Goal: Task Accomplishment & Management: Contribute content

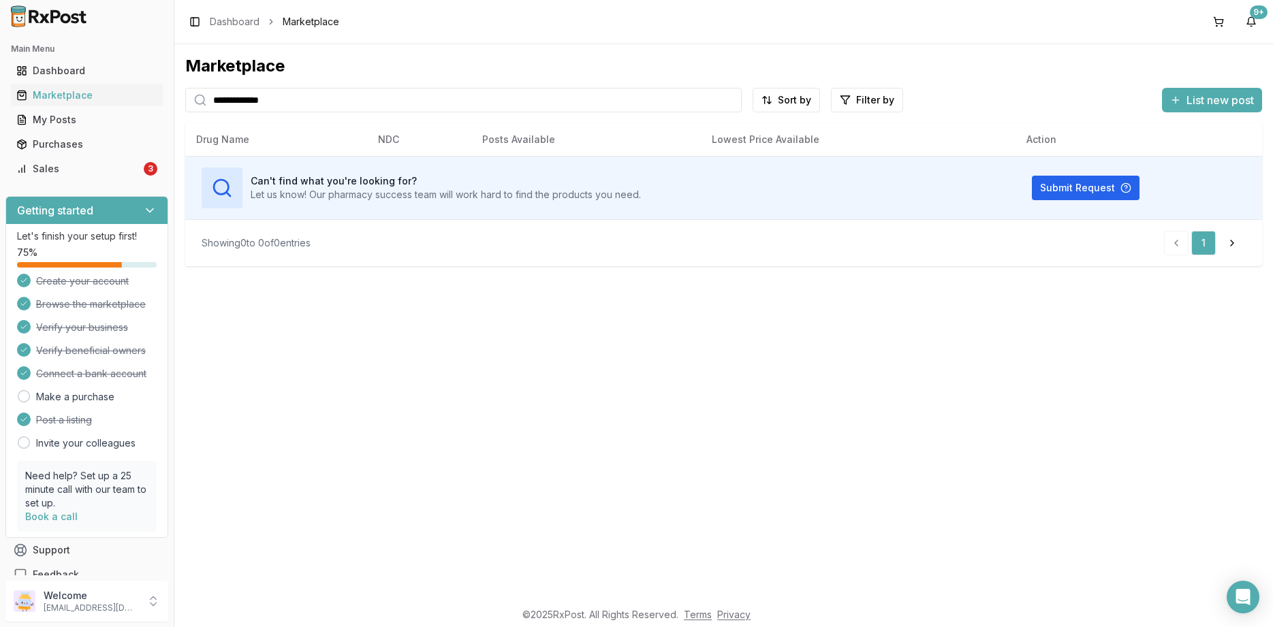
click at [294, 93] on input "**********" at bounding box center [463, 100] width 556 height 25
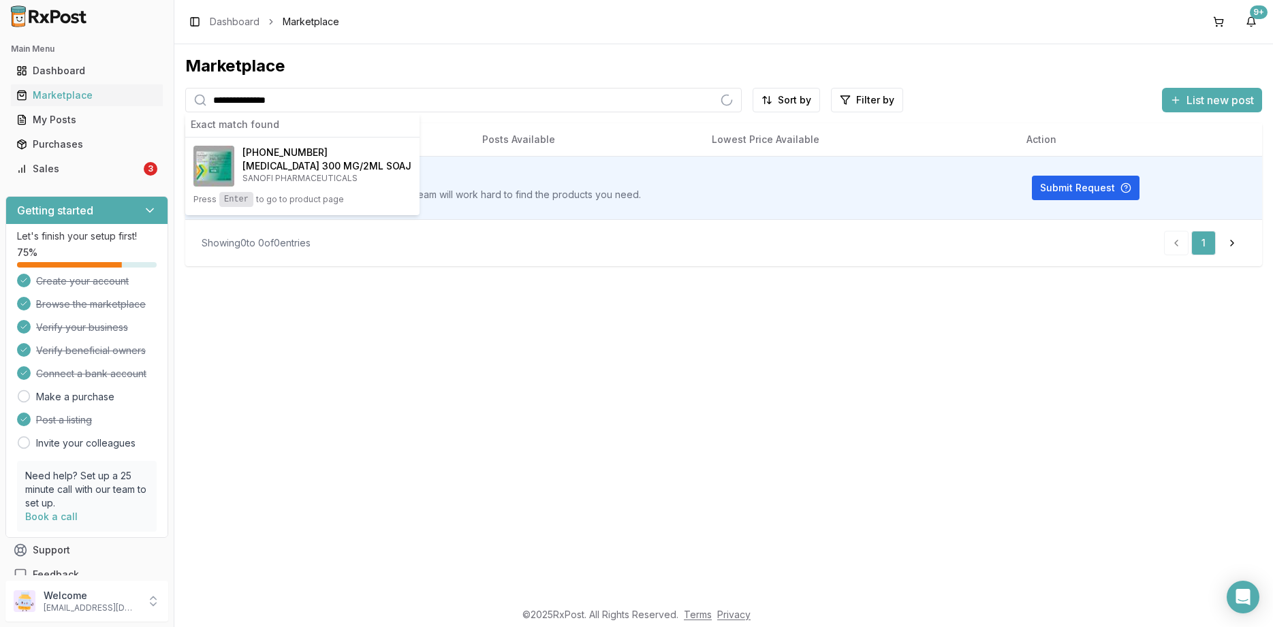
type input "**********"
click at [855, 330] on div "**********" at bounding box center [723, 322] width 1098 height 556
click at [322, 165] on h4 "[MEDICAL_DATA] 300 MG/2ML SOAJ" at bounding box center [326, 166] width 169 height 14
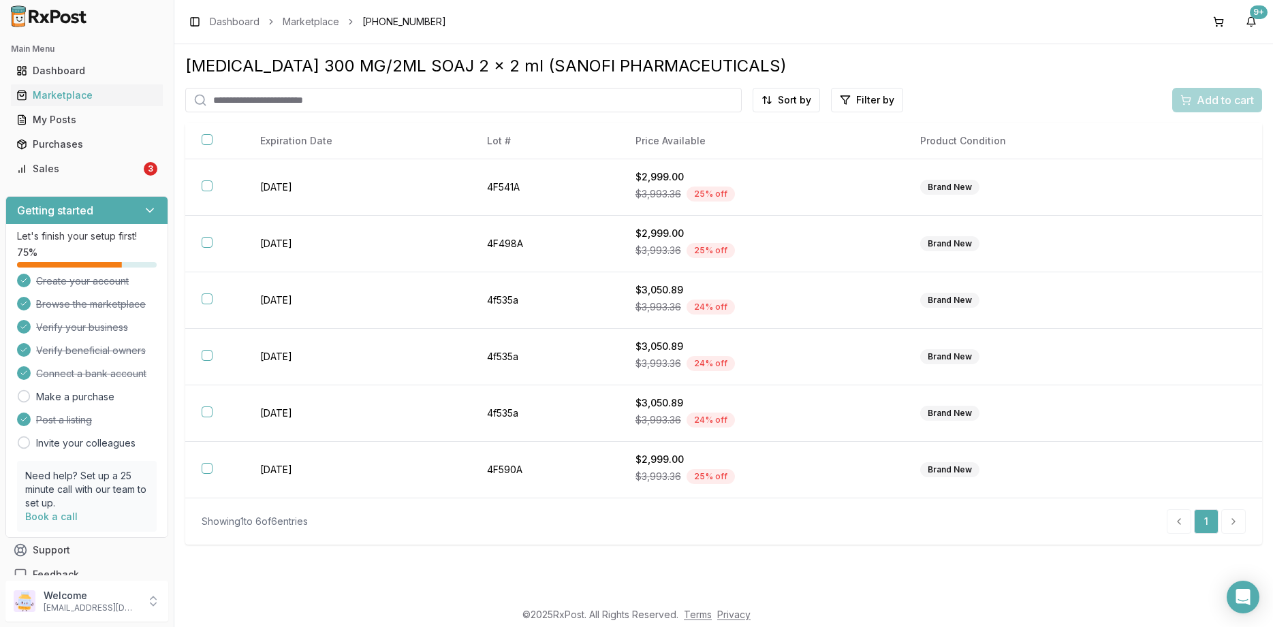
click at [542, 543] on div "Showing 1 to 6 of 6 entries 1" at bounding box center [723, 521] width 1077 height 47
click at [127, 165] on div "Sales" at bounding box center [78, 169] width 125 height 14
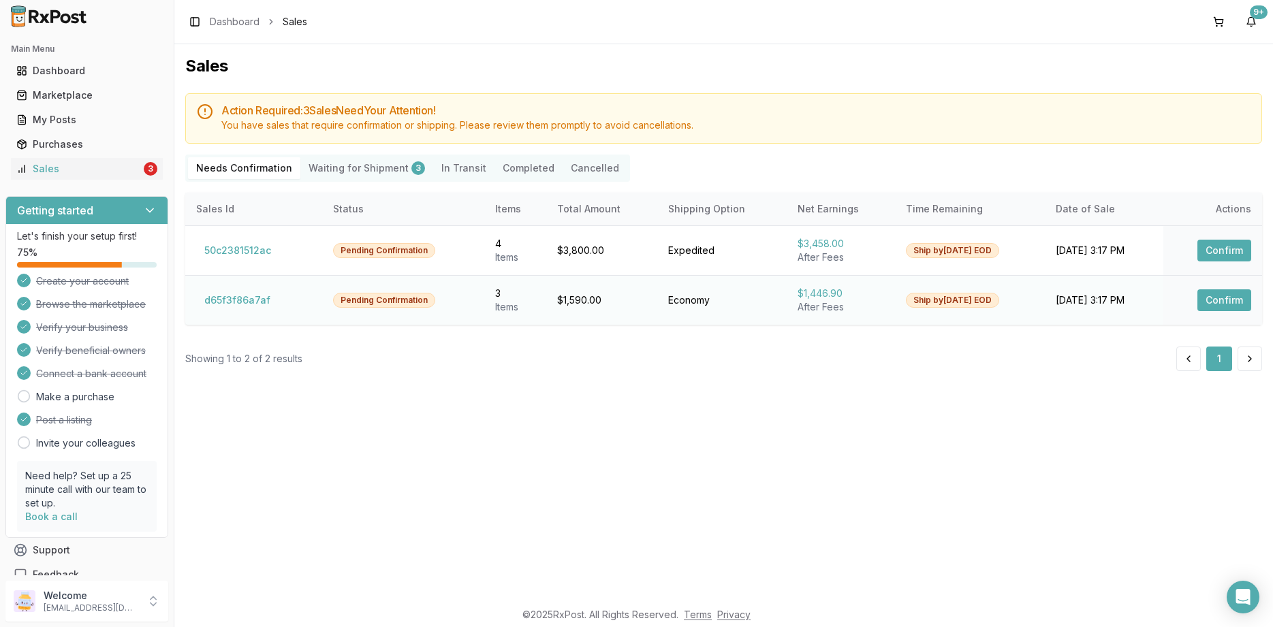
click at [1205, 299] on button "Confirm" at bounding box center [1224, 300] width 54 height 22
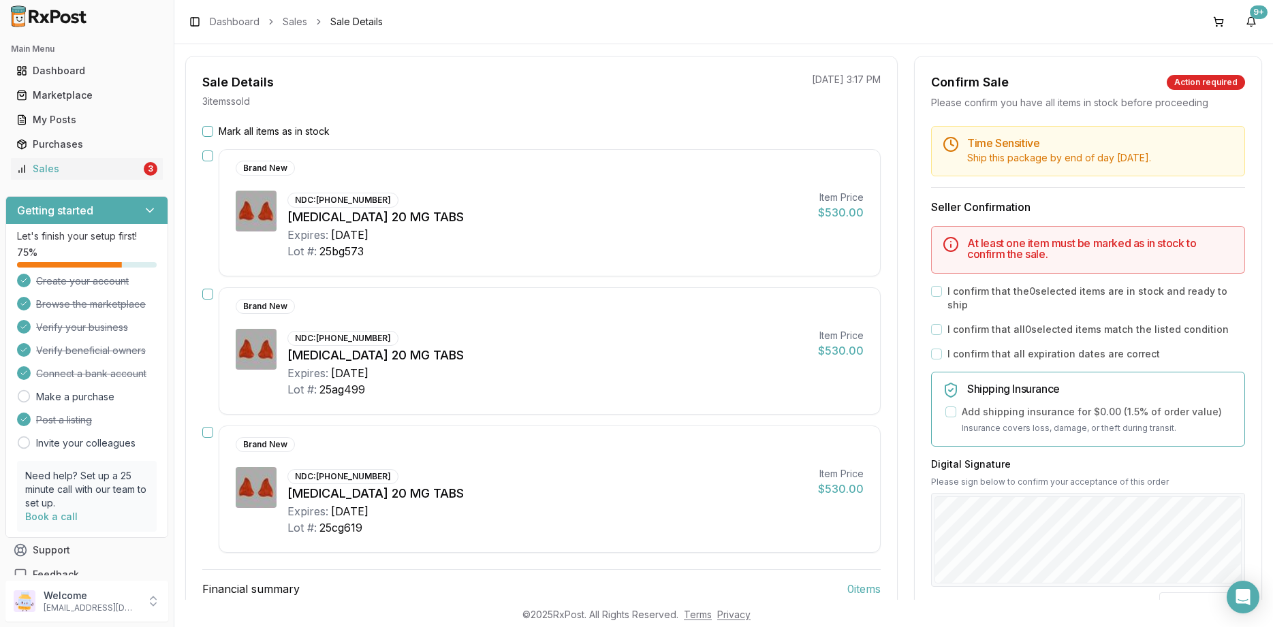
scroll to position [163, 0]
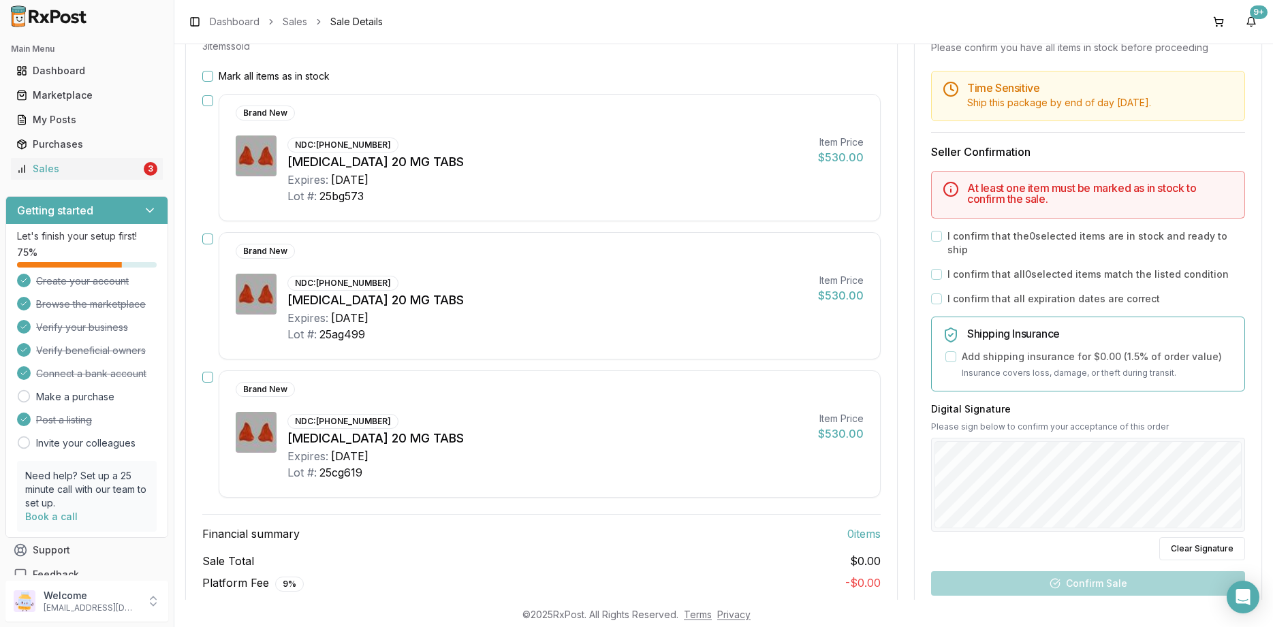
click at [306, 84] on div "Mark all items as in stock Brand New NDC: 50458-0579-30 Xarelto 20 MG TABS Expi…" at bounding box center [541, 350] width 711 height 563
click at [306, 82] on label "Mark all items as in stock" at bounding box center [274, 76] width 111 height 14
click at [213, 82] on button "Mark all items as in stock" at bounding box center [207, 76] width 11 height 11
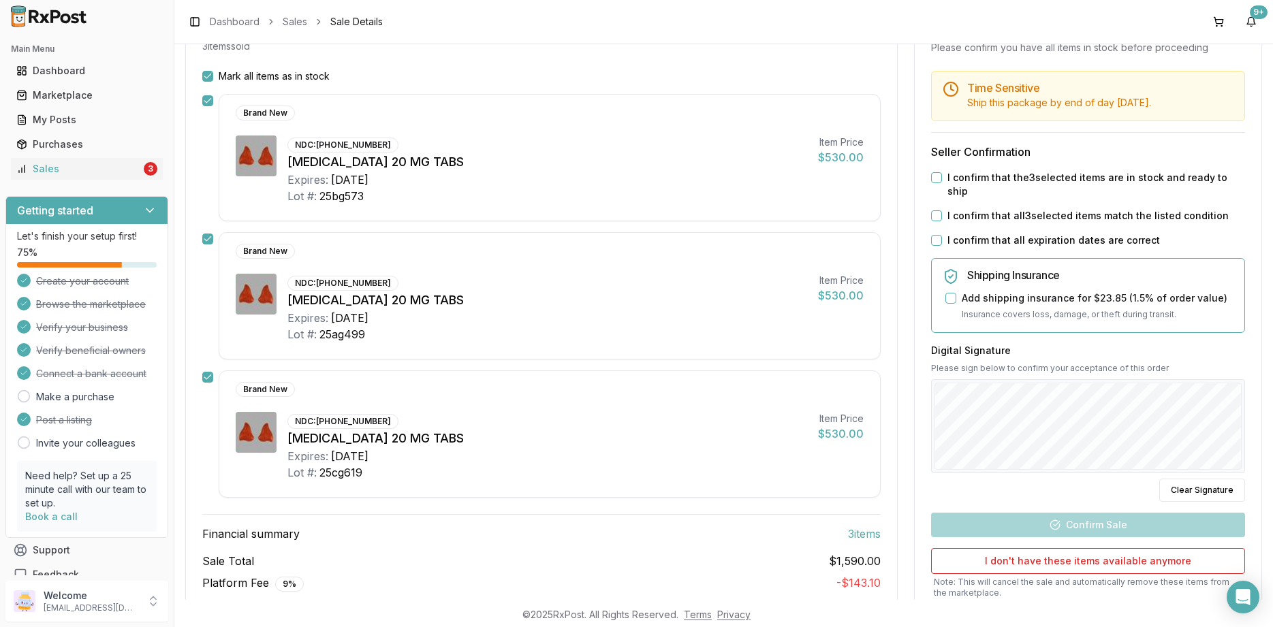
click at [997, 246] on label "I confirm that all expiration dates are correct" at bounding box center [1053, 241] width 212 height 14
click at [942, 246] on button "I confirm that all expiration dates are correct" at bounding box center [936, 240] width 11 height 11
click at [997, 223] on div "Time Sensitive Ship this package by end of day Wednesday, September 3rd . Selle…" at bounding box center [1088, 365] width 347 height 589
click at [998, 205] on div "Time Sensitive Ship this package by end of day Wednesday, September 3rd . Selle…" at bounding box center [1088, 365] width 347 height 589
click at [1002, 191] on label "I confirm that the 3 selected items are in stock and ready to ship" at bounding box center [1096, 184] width 298 height 27
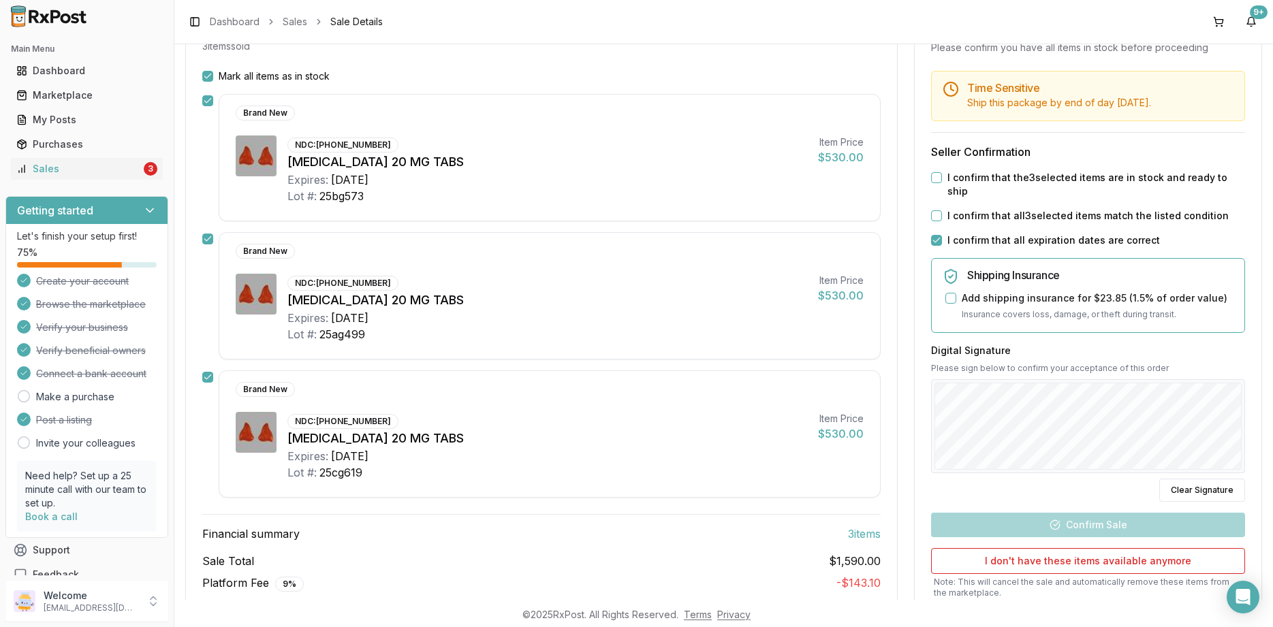
click at [942, 183] on button "I confirm that the 3 selected items are in stock and ready to ship" at bounding box center [936, 177] width 11 height 11
click at [1009, 221] on label "I confirm that all 3 selected items match the listed condition" at bounding box center [1087, 216] width 281 height 14
click at [942, 221] on button "I confirm that all 3 selected items match the listed condition" at bounding box center [936, 215] width 11 height 11
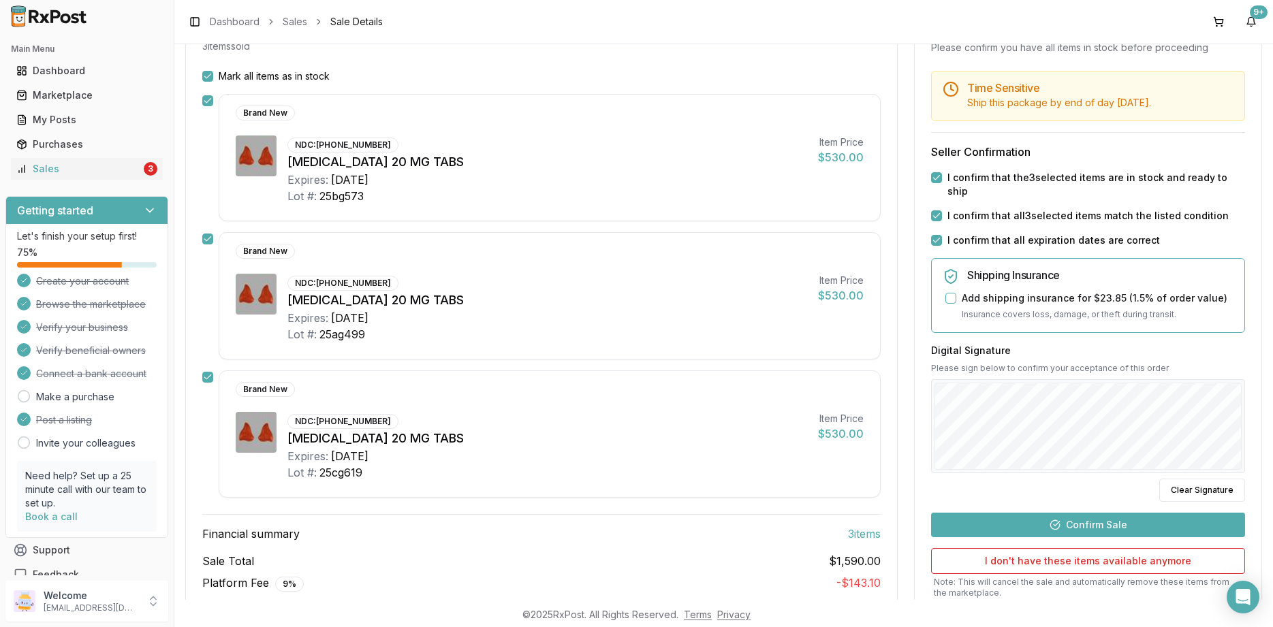
click at [1094, 523] on button "Confirm Sale" at bounding box center [1088, 525] width 314 height 25
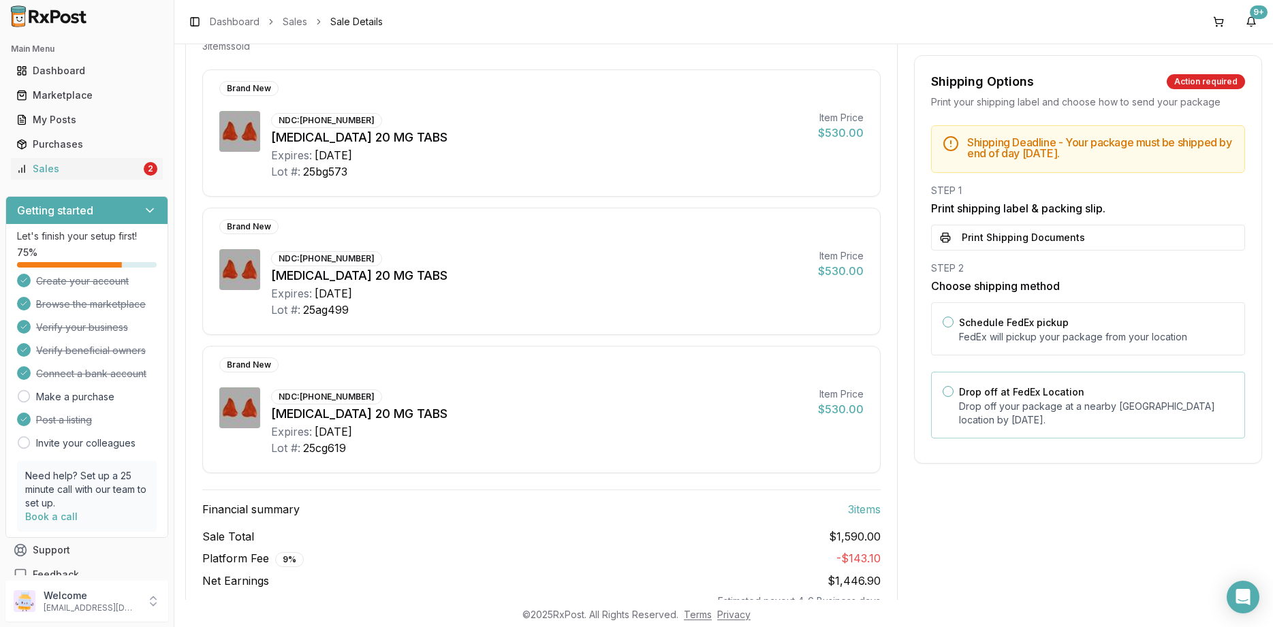
click at [985, 417] on p "Drop off your package at a nearby FedEx location by September 3, 2025 ." at bounding box center [1096, 413] width 274 height 27
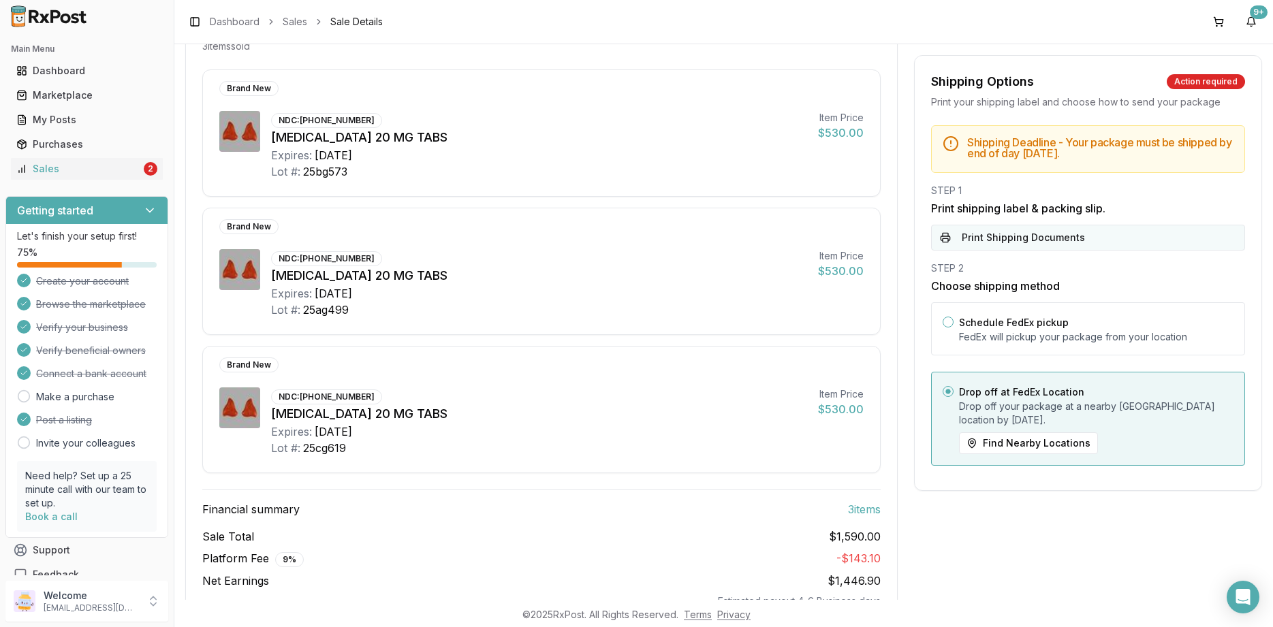
click at [1029, 242] on button "Print Shipping Documents" at bounding box center [1088, 238] width 314 height 26
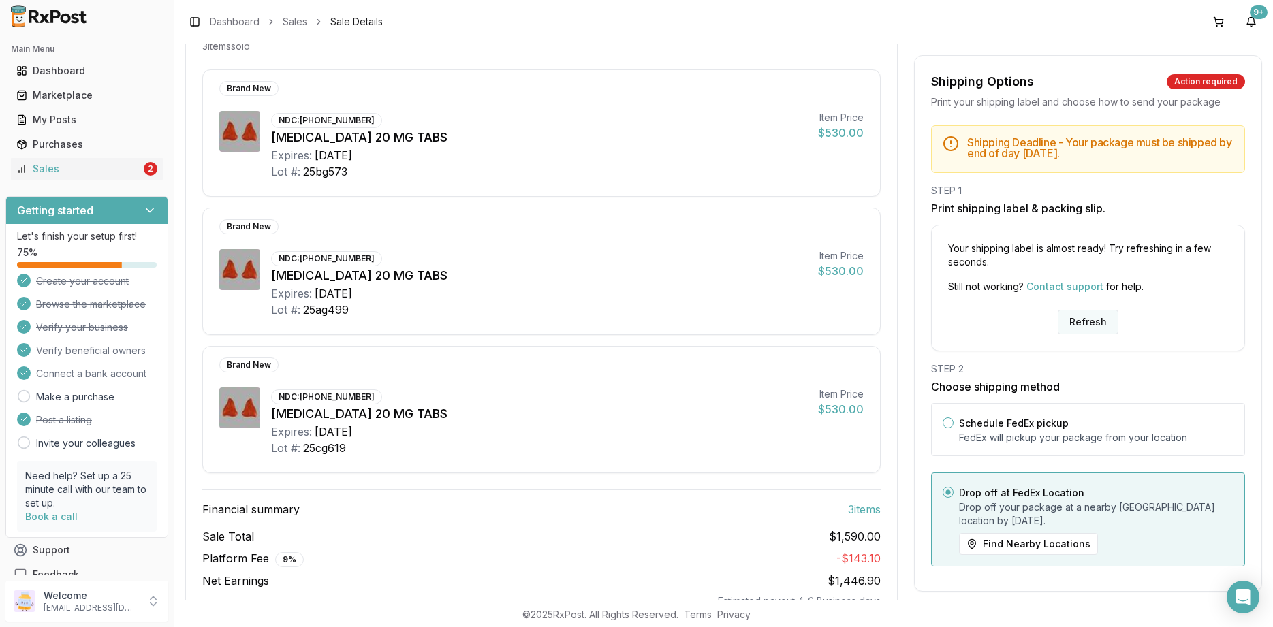
click at [1074, 321] on button "Refresh" at bounding box center [1088, 322] width 61 height 25
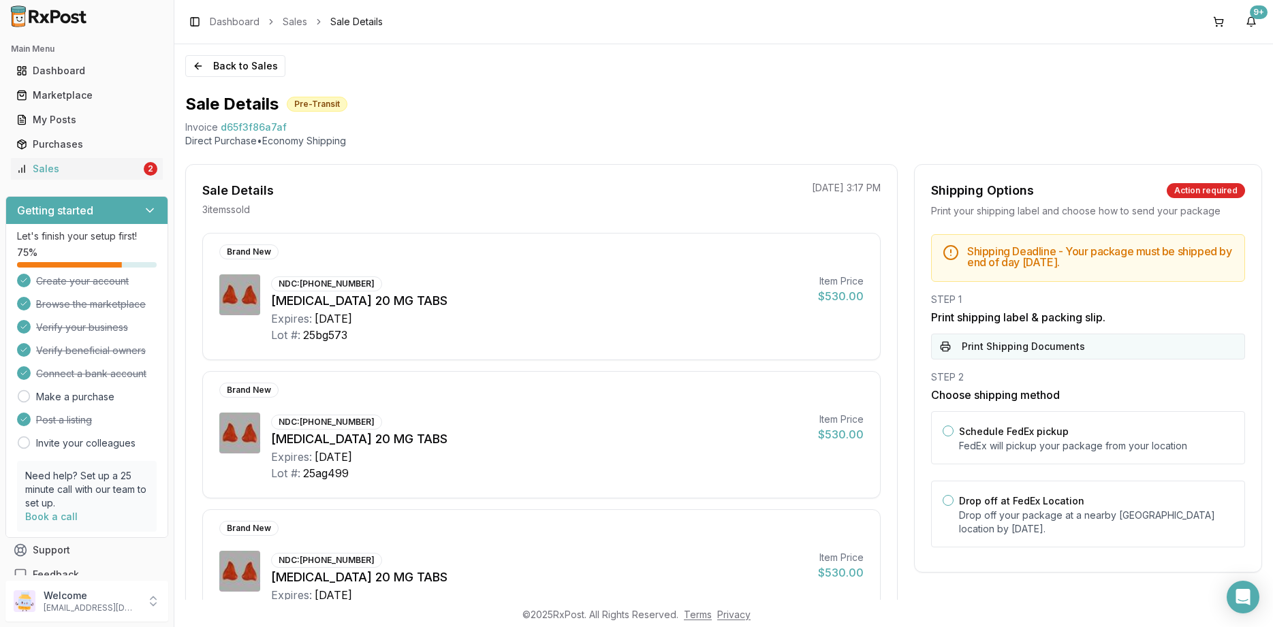
click at [1105, 337] on button "Print Shipping Documents" at bounding box center [1088, 347] width 314 height 26
click at [232, 74] on button "Back to Sales" at bounding box center [235, 66] width 100 height 22
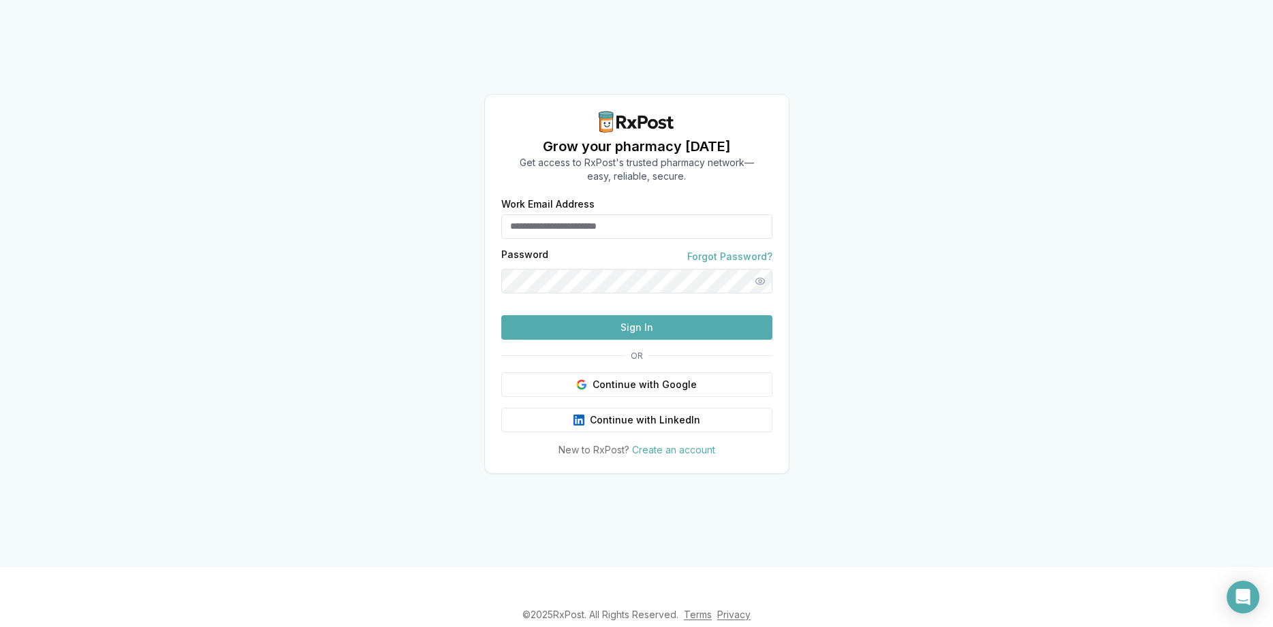
click at [1042, 389] on div "Grow your pharmacy today Get access to RxPost's trusted pharmacy network— easy,…" at bounding box center [636, 283] width 1273 height 567
click at [556, 215] on input "Work Email Address" at bounding box center [636, 227] width 271 height 25
type input "**********"
click at [632, 340] on button "Sign In" at bounding box center [636, 327] width 271 height 25
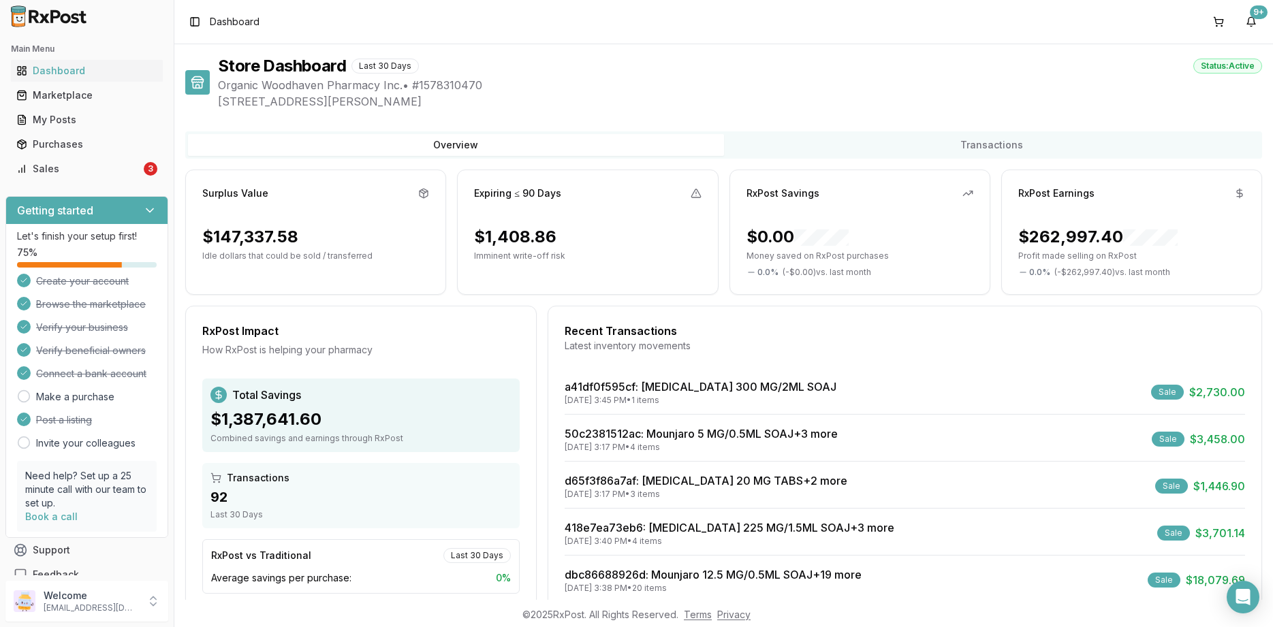
click at [1039, 55] on div "Store Dashboard Last 30 Days Status: Active" at bounding box center [740, 66] width 1044 height 22
click at [153, 181] on div "Main Menu Dashboard Marketplace My Posts Purchases Sales 3" at bounding box center [87, 109] width 174 height 153
click at [141, 169] on link "Sales 3" at bounding box center [87, 169] width 152 height 25
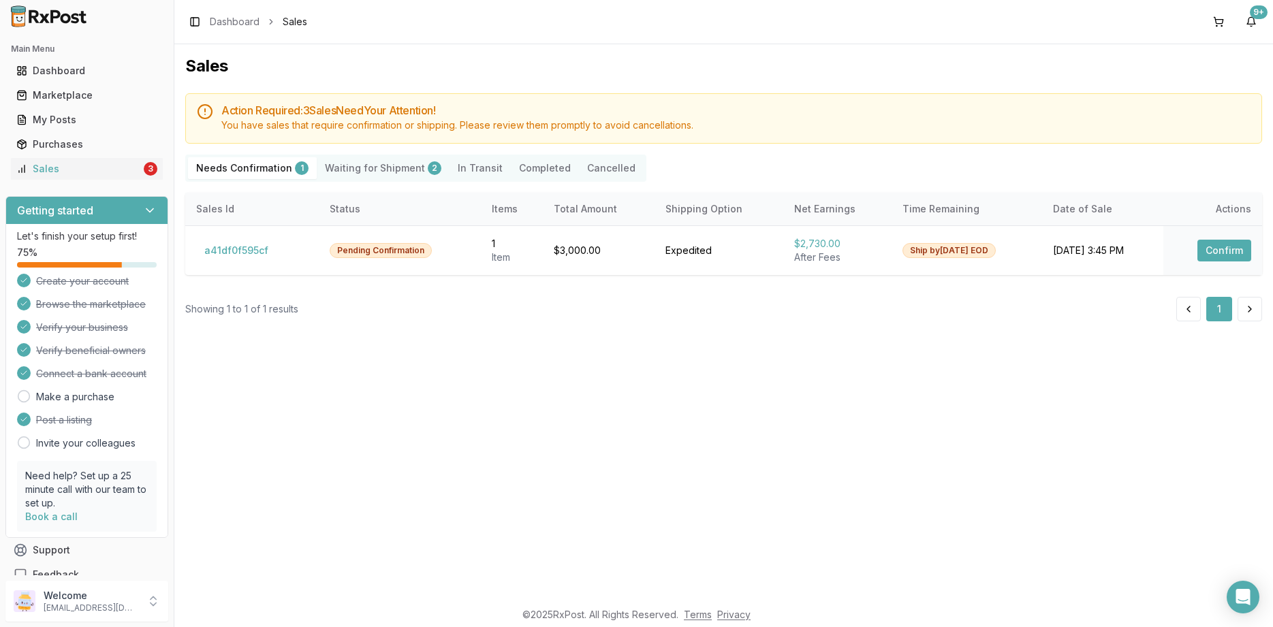
click at [1094, 437] on div "Sales Action Required: 3 Sale s Need Your Attention! You have sales that requir…" at bounding box center [723, 322] width 1098 height 556
click at [1224, 240] on button "Confirm" at bounding box center [1224, 251] width 54 height 22
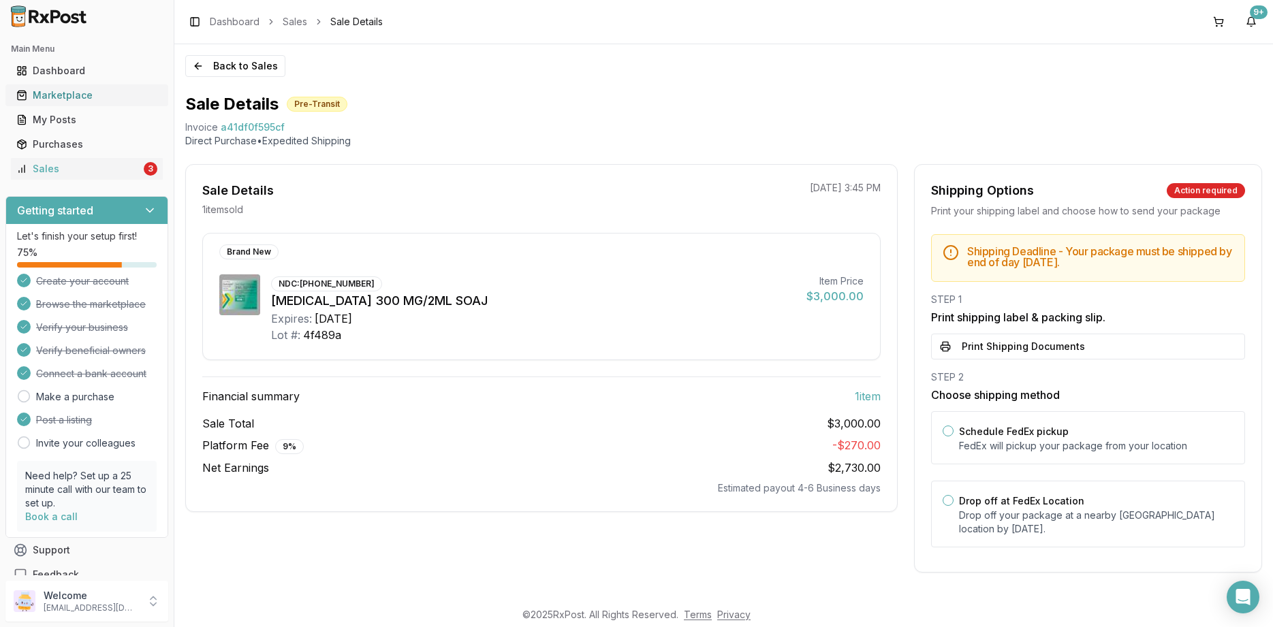
click at [60, 95] on div "Marketplace" at bounding box center [86, 96] width 141 height 14
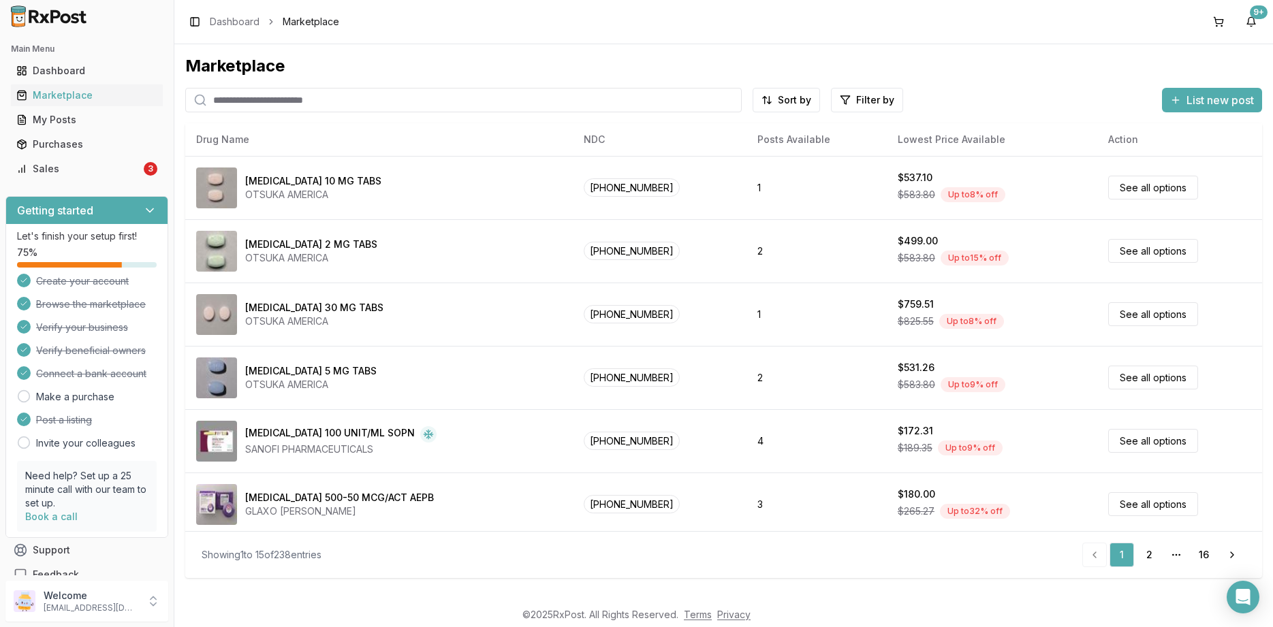
click at [444, 101] on input "search" at bounding box center [463, 100] width 556 height 25
paste input "**********"
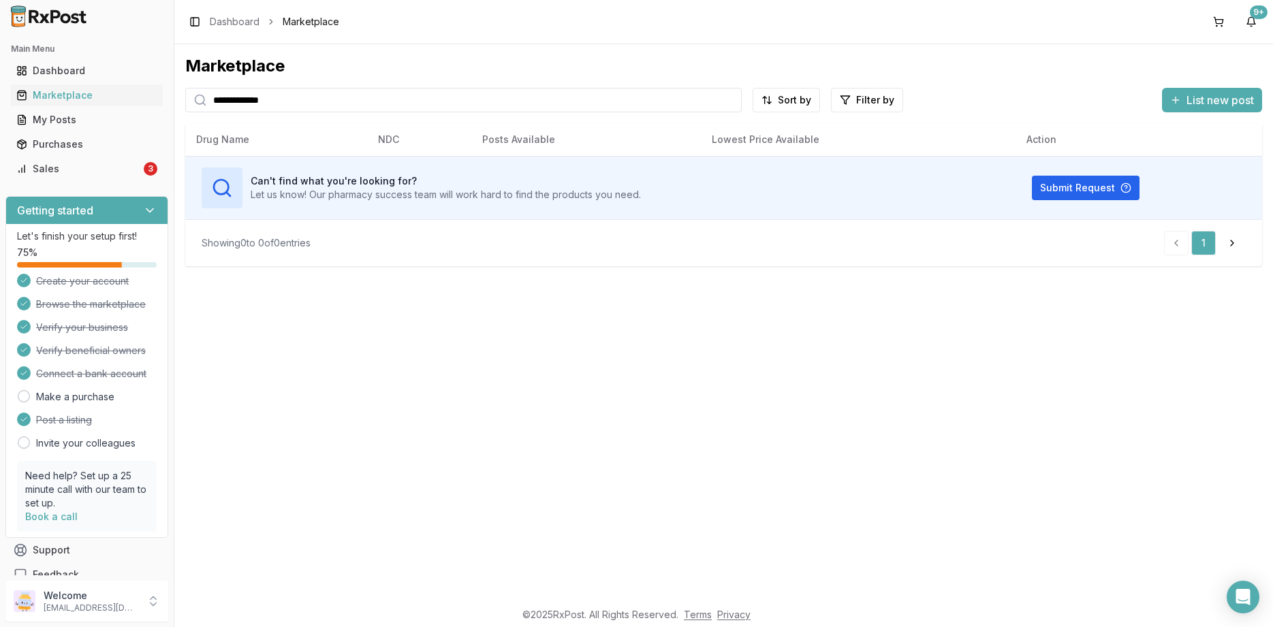
type input "**********"
click at [95, 172] on div "Sales" at bounding box center [78, 169] width 125 height 14
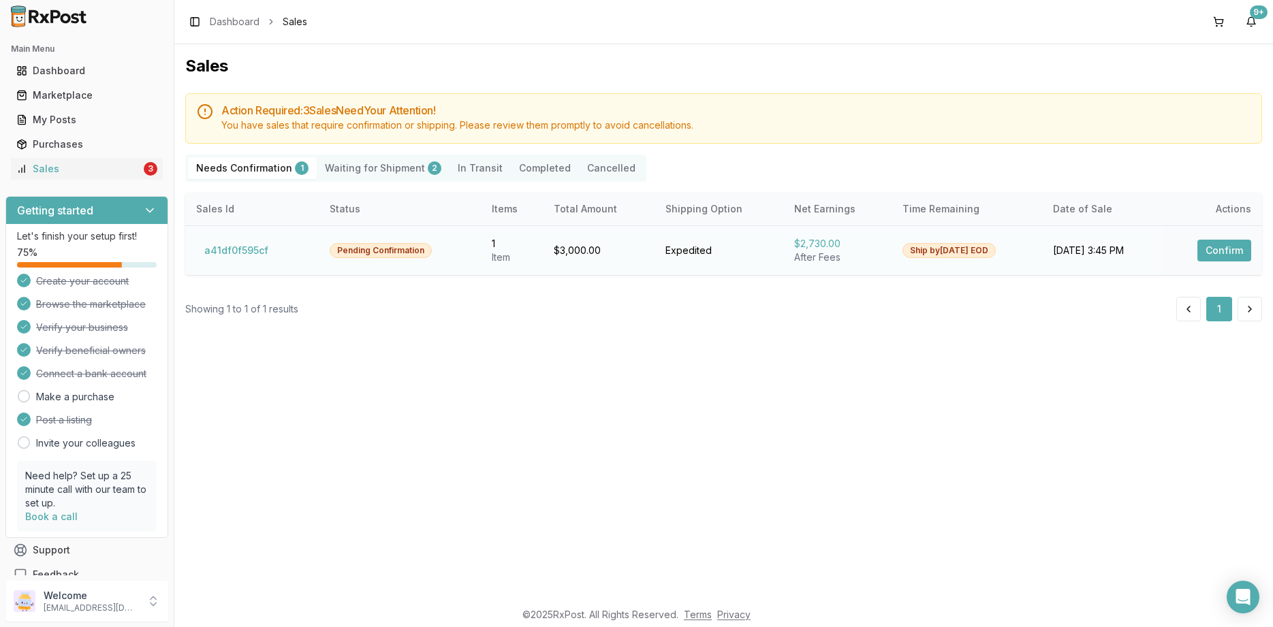
click at [1192, 242] on td "Confirm" at bounding box center [1212, 250] width 99 height 50
click at [1233, 249] on button "Confirm" at bounding box center [1224, 251] width 54 height 22
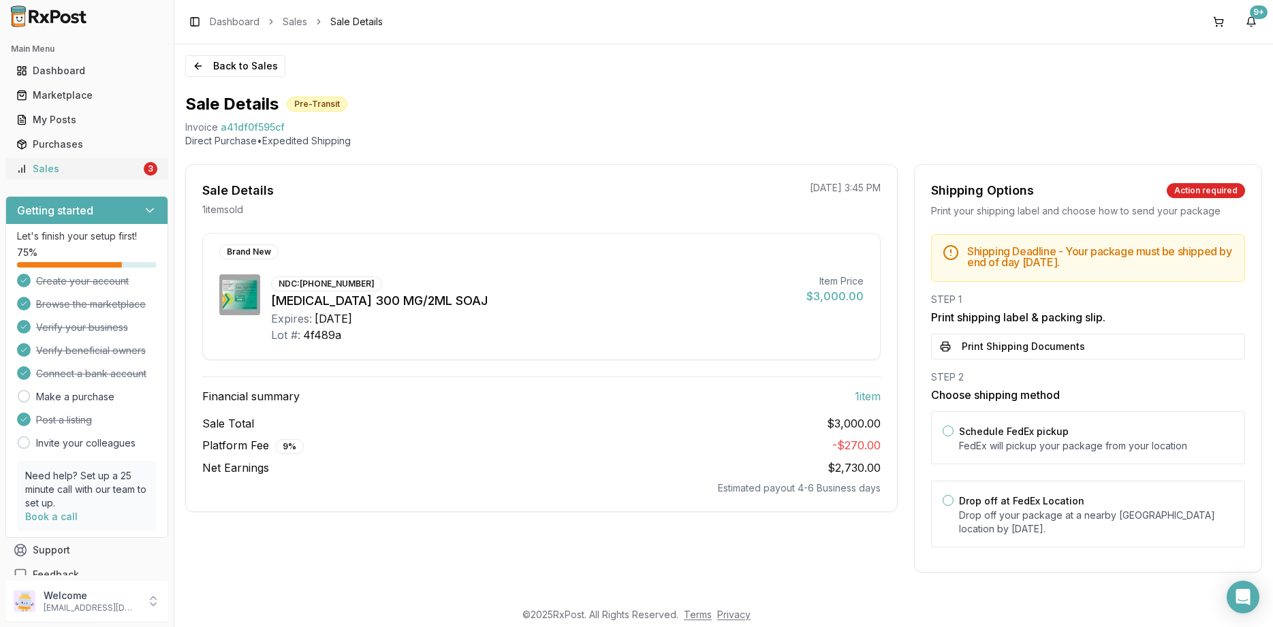
click at [118, 173] on div "Sales" at bounding box center [78, 169] width 125 height 14
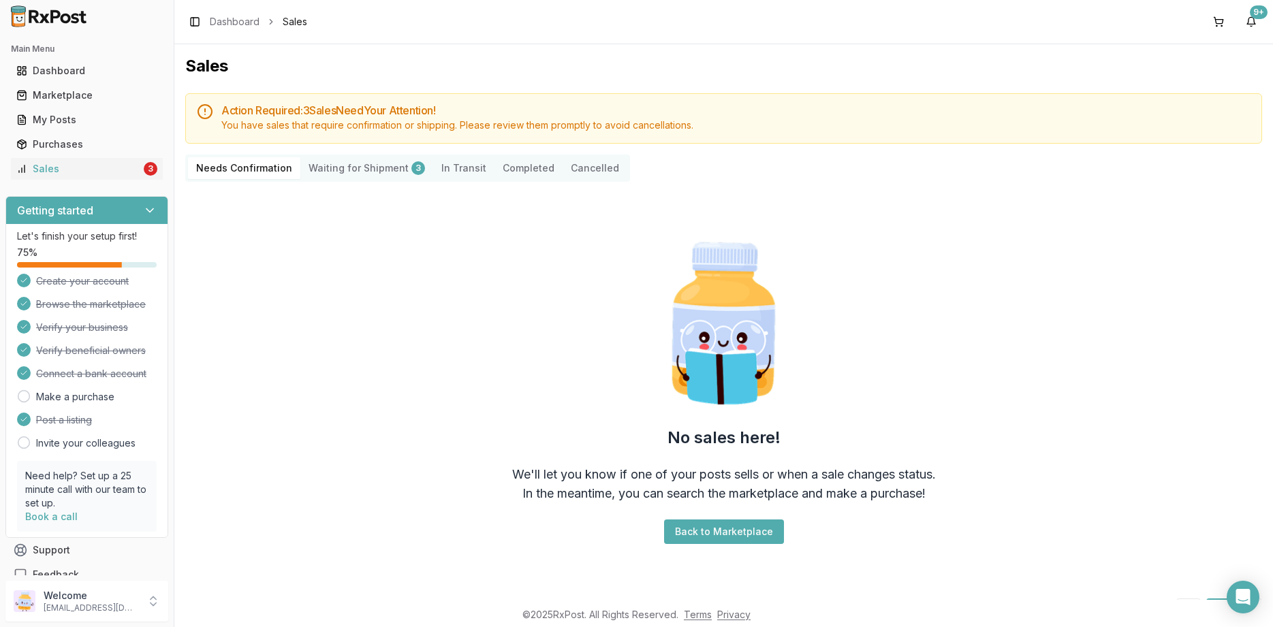
click at [963, 552] on div "No sales here! We'll let you know if one of your posts sells or when a sale cha…" at bounding box center [723, 390] width 1077 height 395
click at [108, 83] on ul "Dashboard Marketplace My Posts Purchases Sales 3" at bounding box center [86, 120] width 163 height 120
click at [102, 91] on div "Marketplace" at bounding box center [86, 96] width 141 height 14
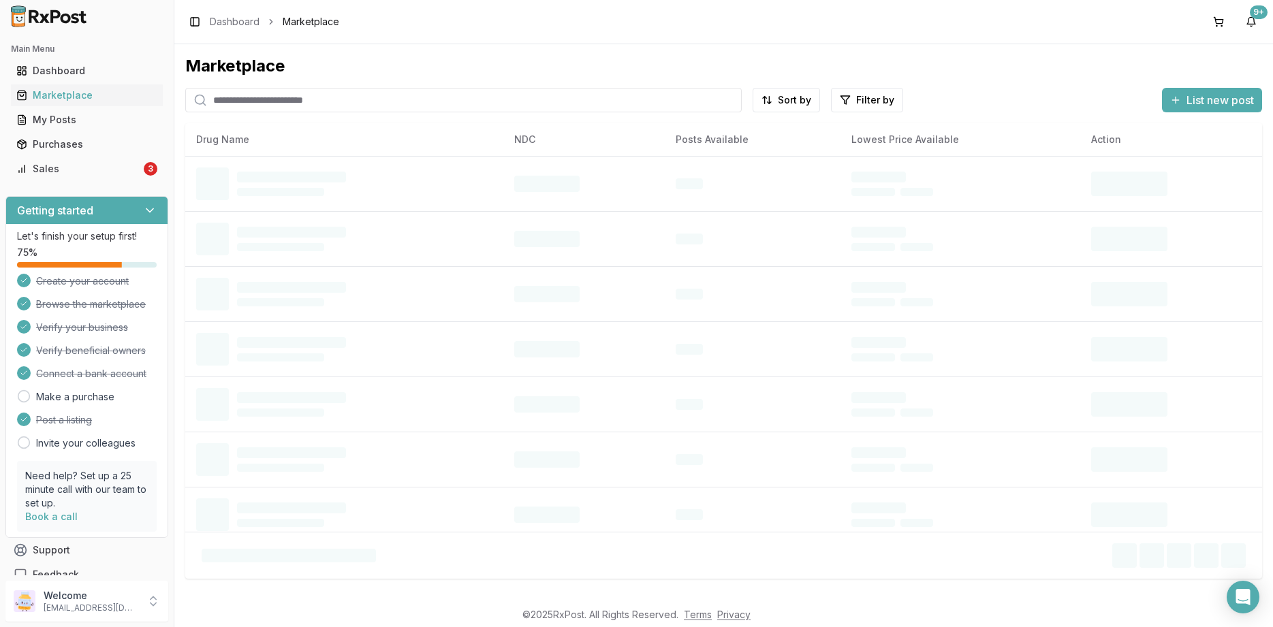
click at [303, 99] on input "search" at bounding box center [463, 100] width 556 height 25
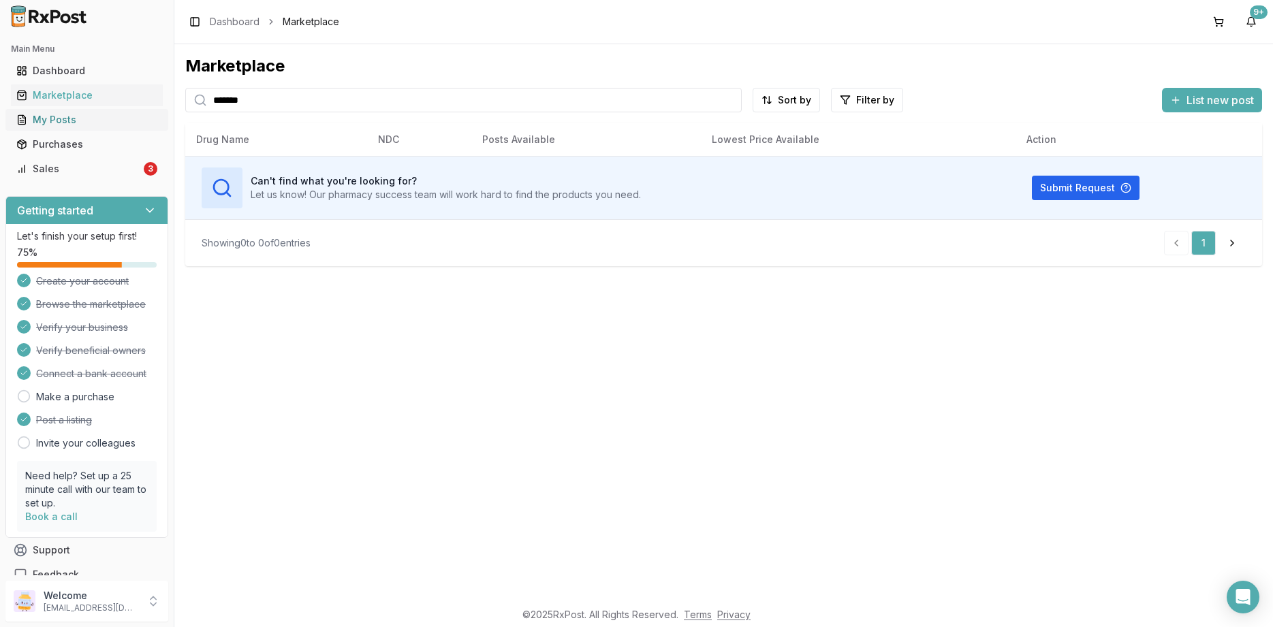
type input "*******"
click at [68, 127] on link "My Posts" at bounding box center [87, 120] width 152 height 25
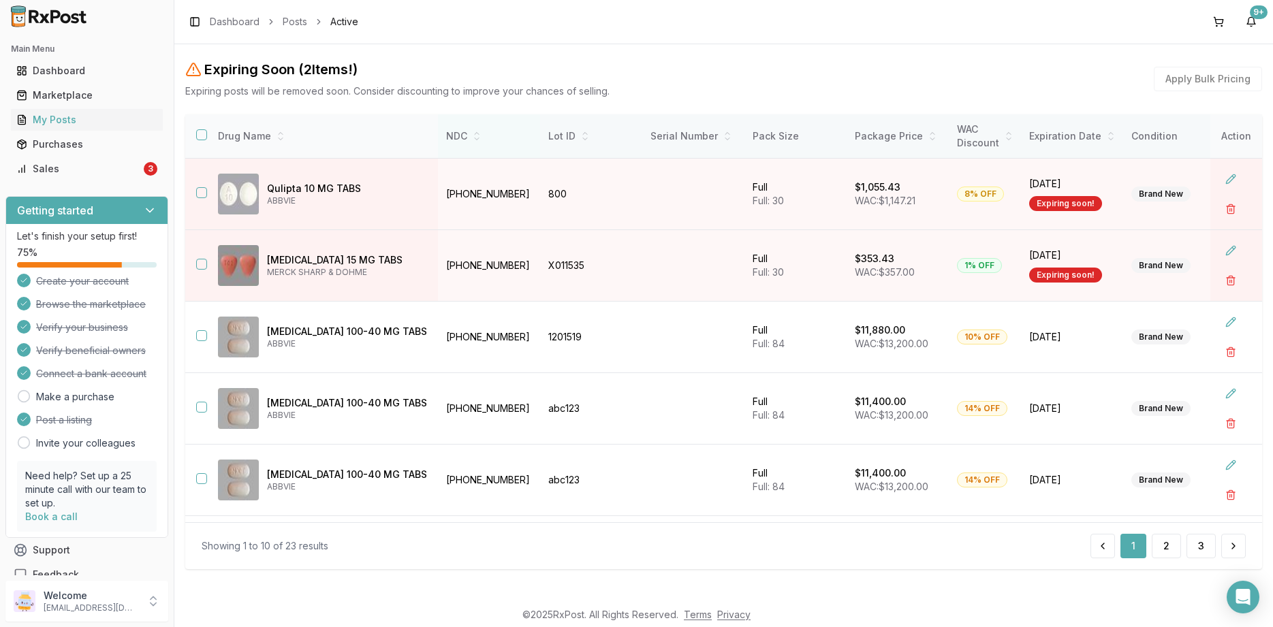
scroll to position [159, 0]
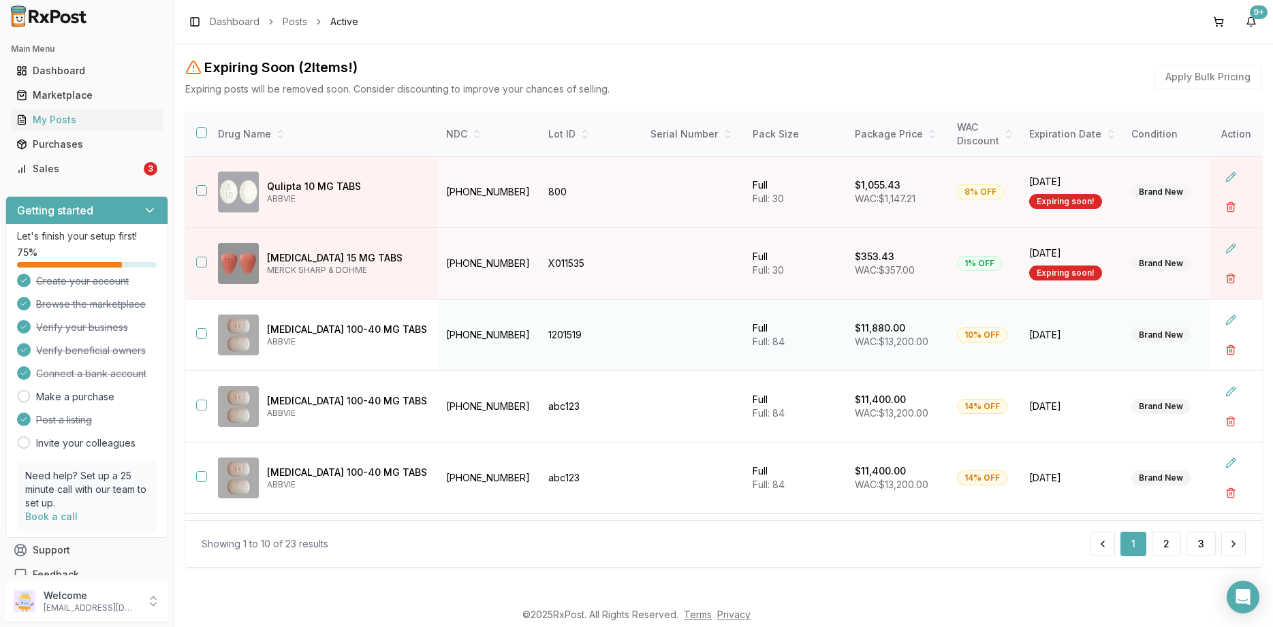
click at [296, 330] on p "[MEDICAL_DATA] 100-40 MG TABS" at bounding box center [347, 330] width 160 height 14
click at [438, 338] on td "[PHONE_NUMBER]" at bounding box center [489, 336] width 102 height 72
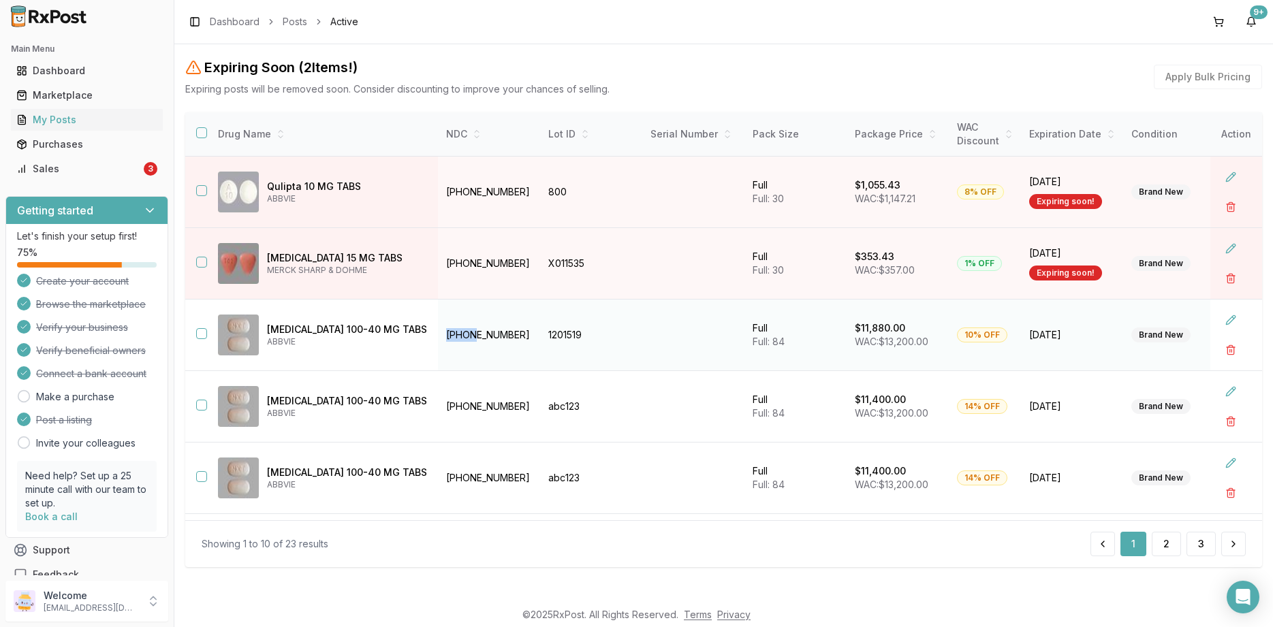
click at [438, 338] on td "[PHONE_NUMBER]" at bounding box center [489, 336] width 102 height 72
click at [540, 343] on td "1201519" at bounding box center [591, 336] width 102 height 72
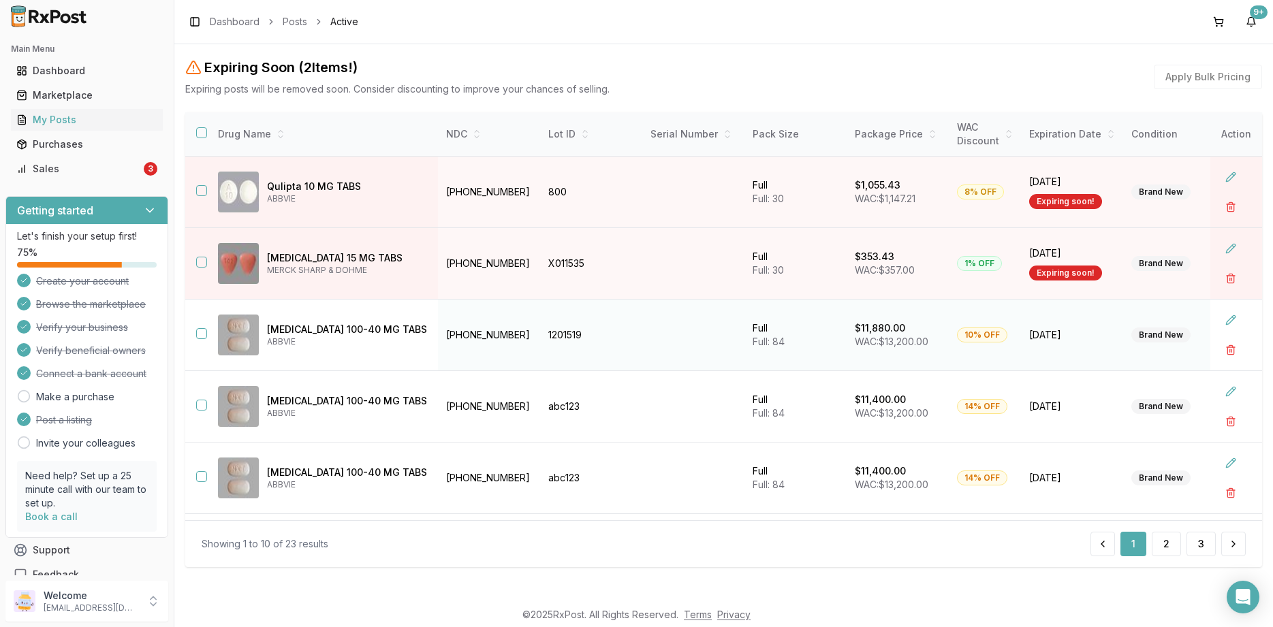
click at [540, 343] on td "1201519" at bounding box center [591, 336] width 102 height 72
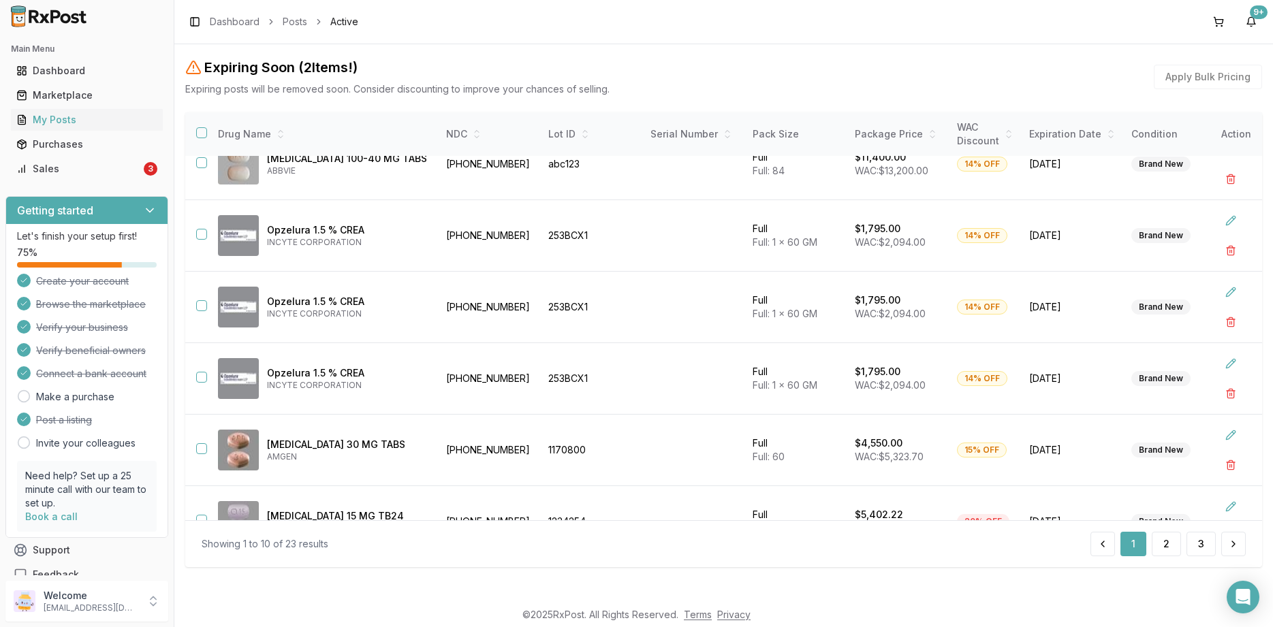
scroll to position [351, 0]
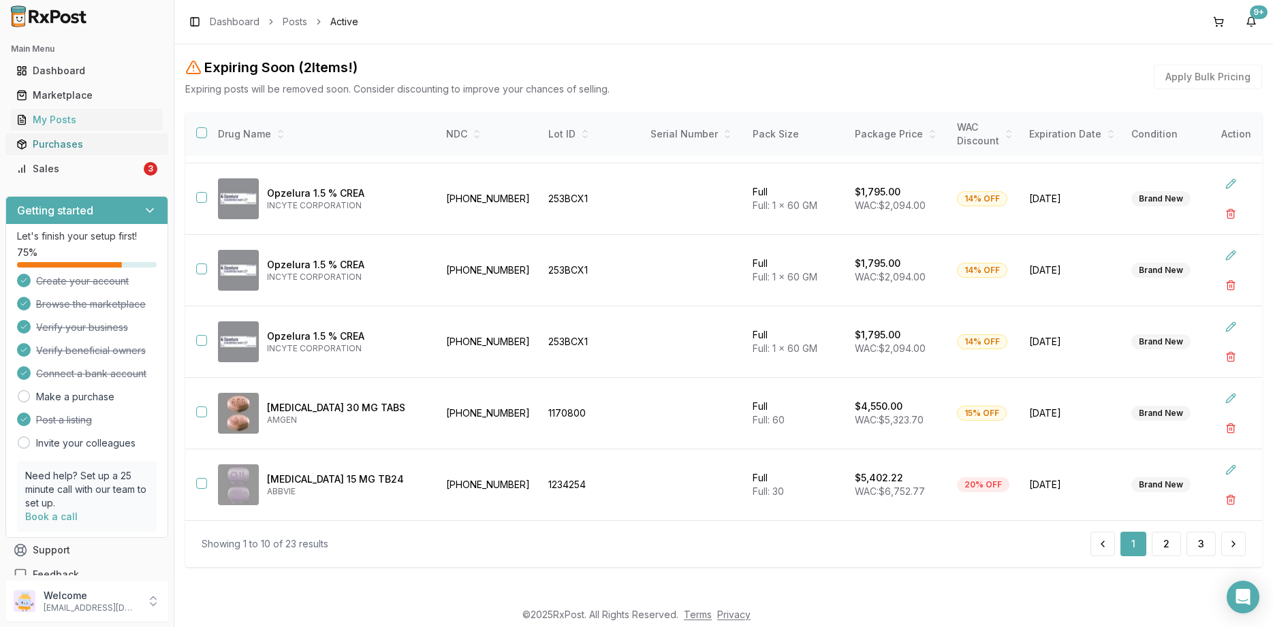
click at [86, 150] on div "Purchases" at bounding box center [86, 145] width 141 height 14
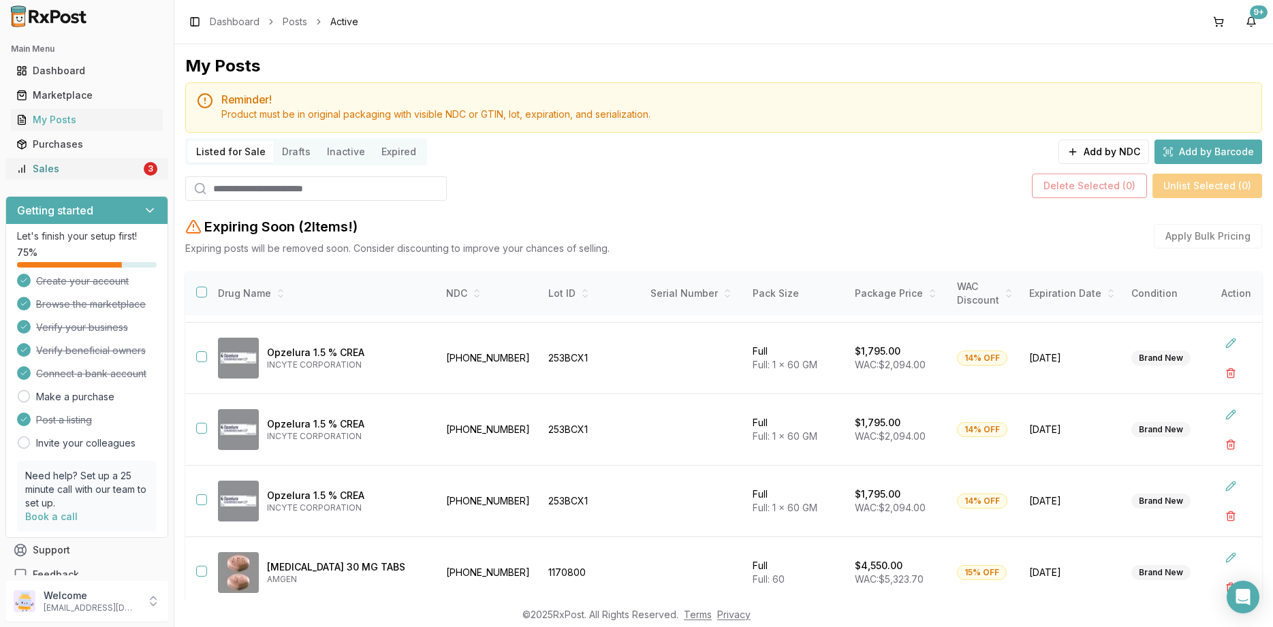
click at [80, 172] on div "Sales" at bounding box center [78, 169] width 125 height 14
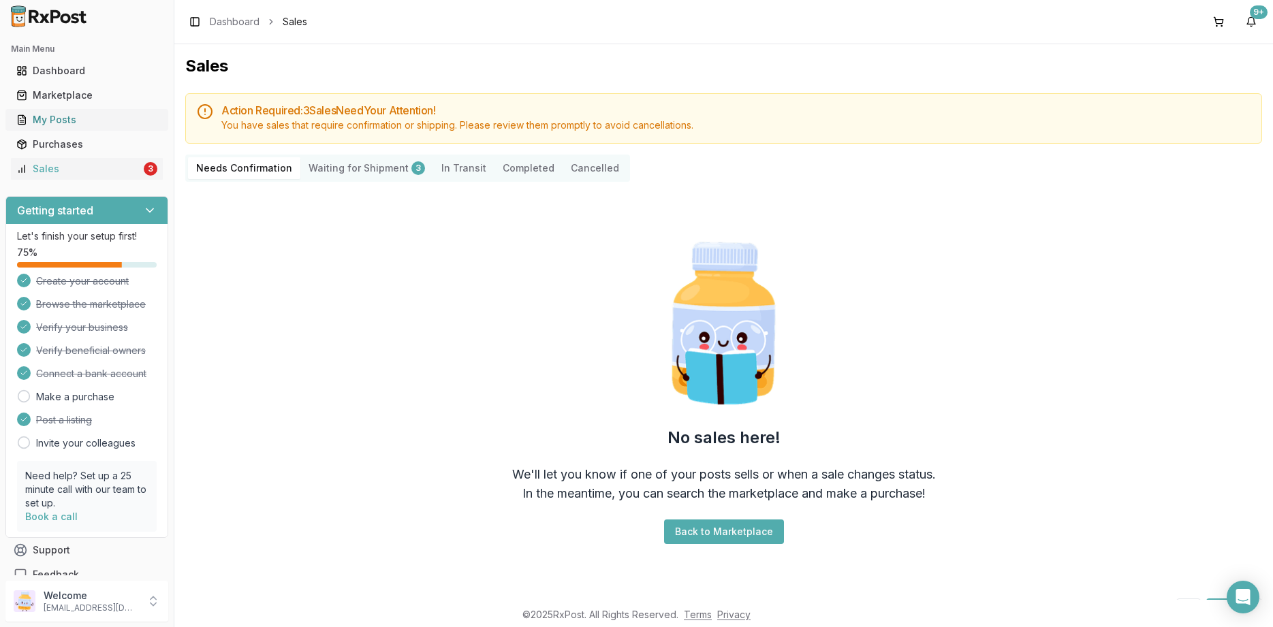
click at [110, 121] on div "My Posts" at bounding box center [86, 120] width 141 height 14
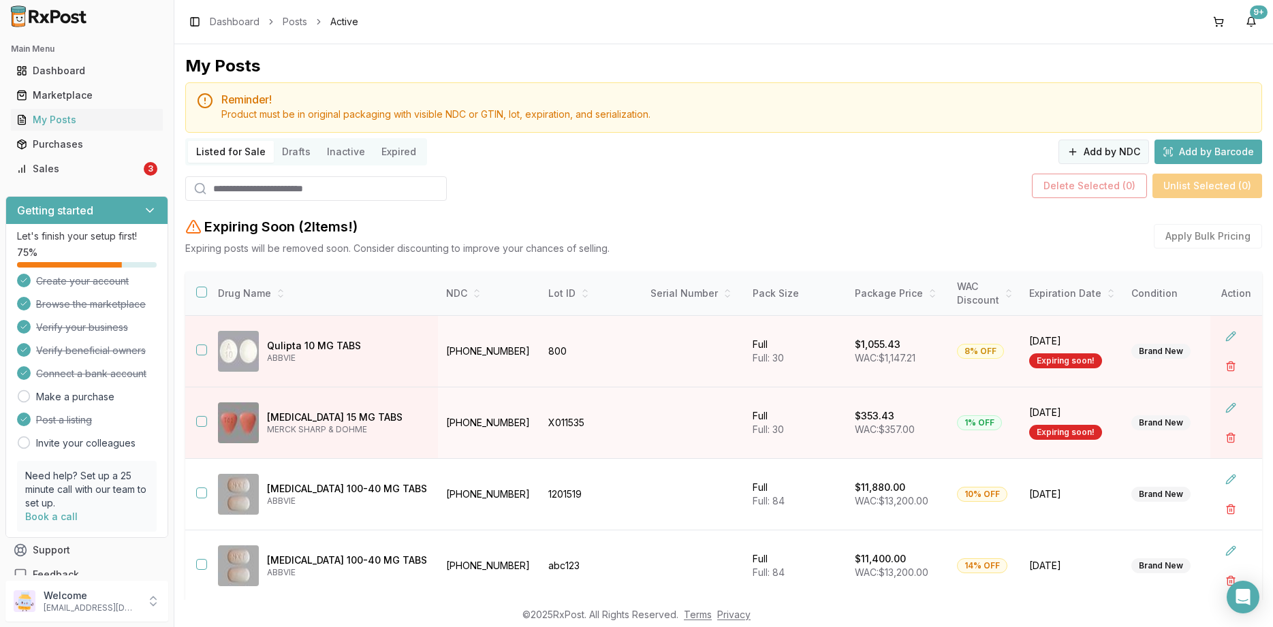
click at [1104, 157] on button "Add by NDC" at bounding box center [1103, 152] width 91 height 25
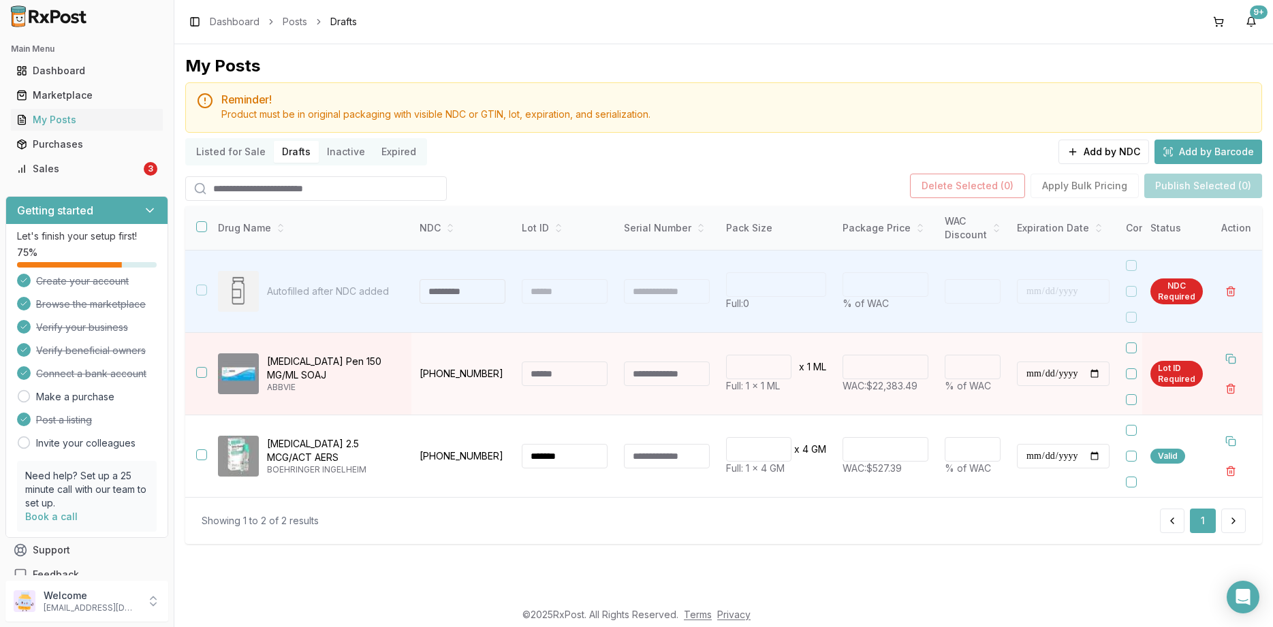
click at [1177, 155] on button "Add by Barcode" at bounding box center [1208, 152] width 108 height 25
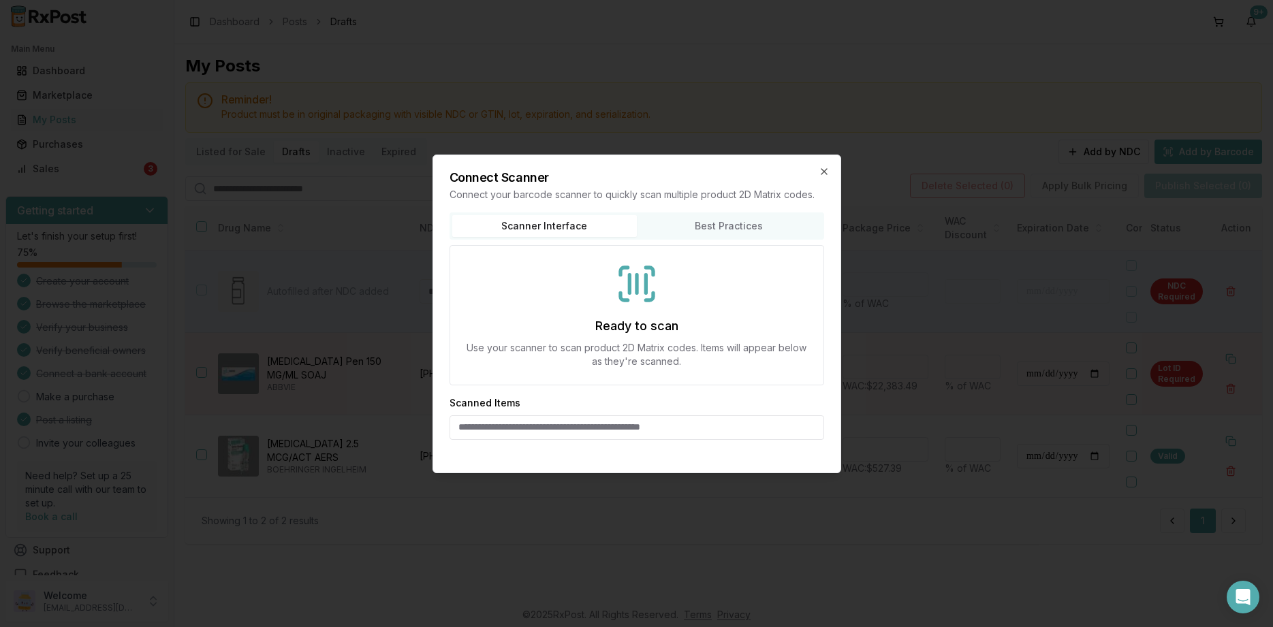
click at [940, 232] on div at bounding box center [636, 313] width 1273 height 627
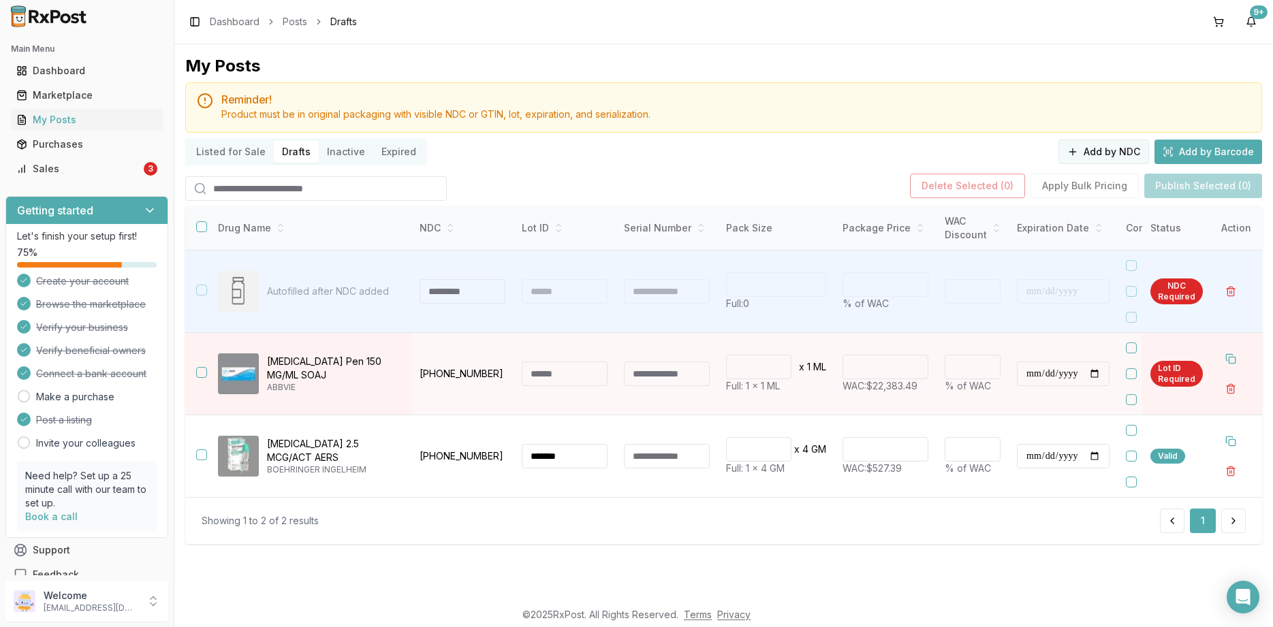
click at [1113, 157] on button "Add by NDC" at bounding box center [1103, 152] width 91 height 25
type input "**********"
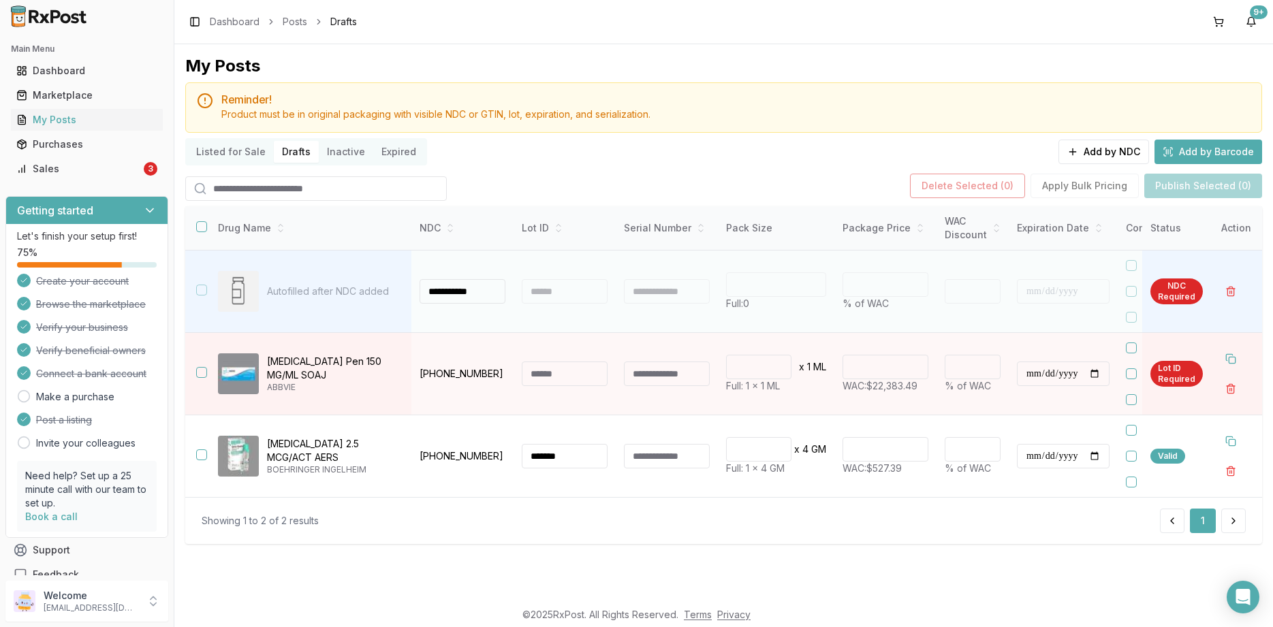
click at [433, 290] on input "**********" at bounding box center [462, 291] width 86 height 25
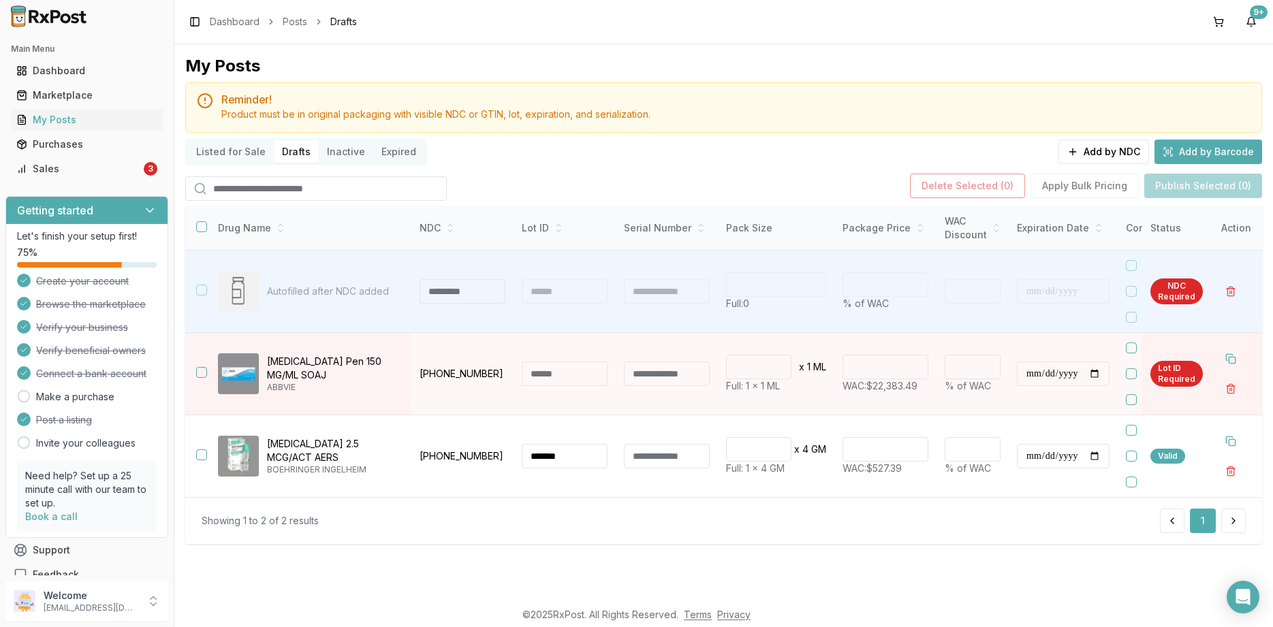
click at [602, 142] on div "Listed for Sale Drafts Inactive Expired Add by NDC Add by Barcode" at bounding box center [723, 151] width 1077 height 27
click at [1184, 148] on button "Add by Barcode" at bounding box center [1208, 152] width 108 height 25
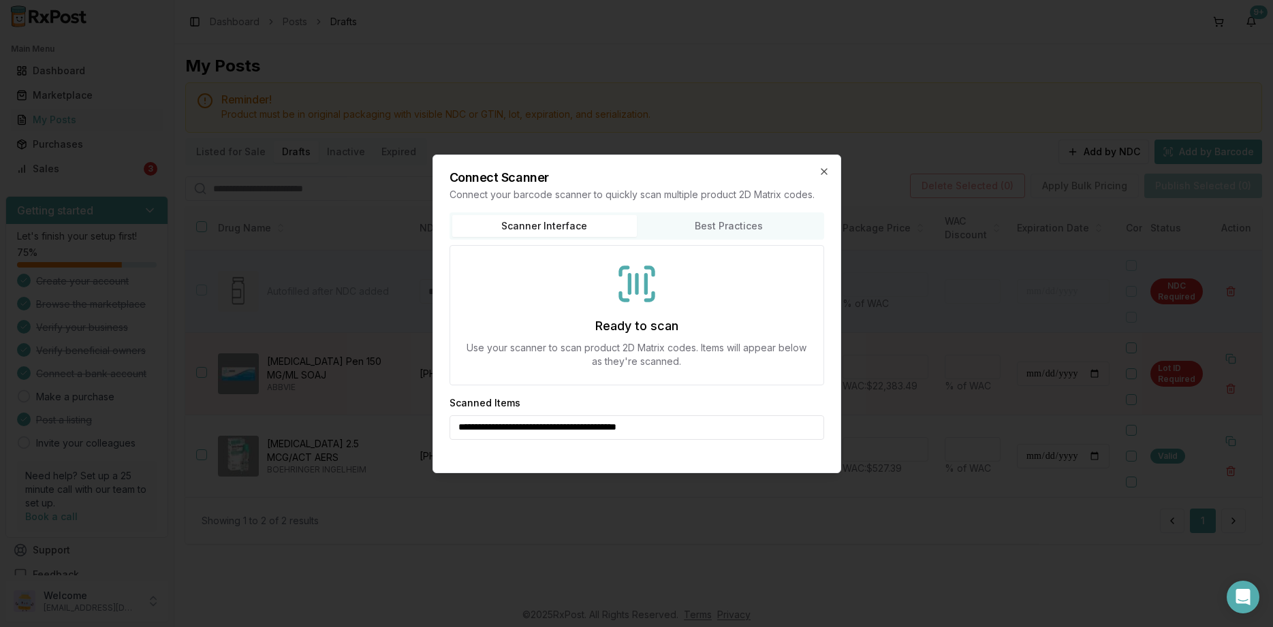
type input "**********"
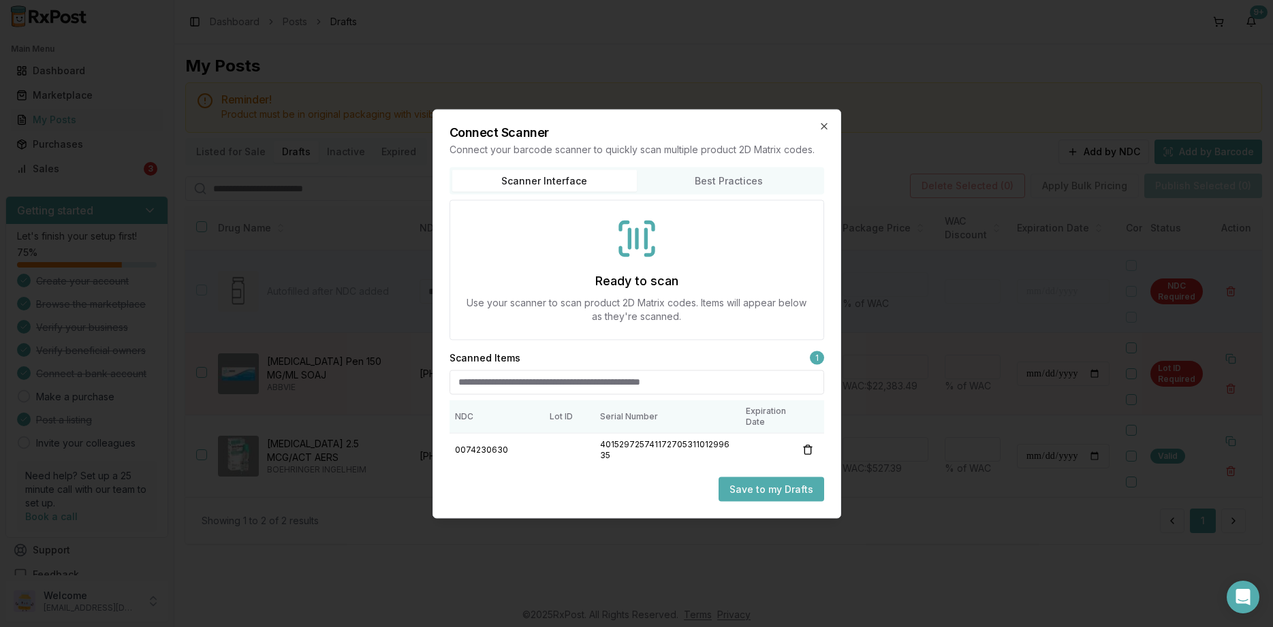
click at [655, 470] on div "Connect Scanner Connect your barcode scanner to quickly scan multiple product 2…" at bounding box center [636, 313] width 409 height 409
click at [759, 476] on div "Connect Scanner Connect your barcode scanner to quickly scan multiple product 2…" at bounding box center [636, 313] width 409 height 409
click at [762, 481] on button "Save to my Drafts" at bounding box center [771, 489] width 106 height 25
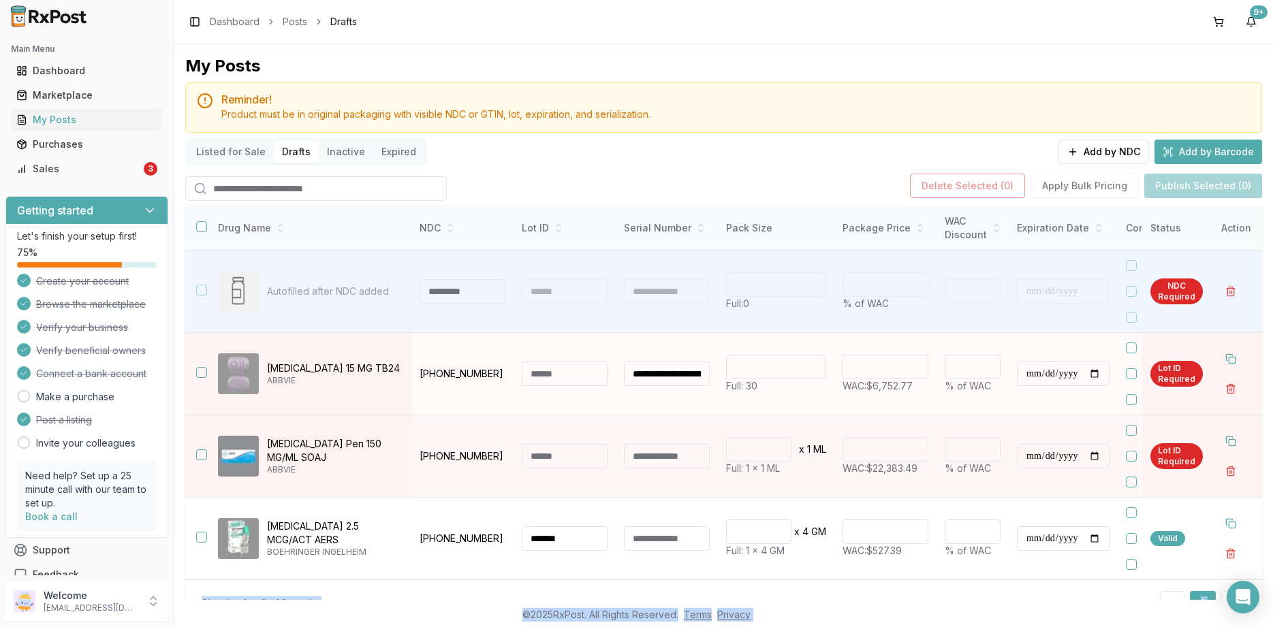
click at [1030, 376] on input "**********" at bounding box center [1063, 374] width 93 height 25
click at [322, 392] on div "[MEDICAL_DATA] 15 MG TB24 ABBVIE" at bounding box center [309, 373] width 183 height 41
click at [187, 373] on td at bounding box center [196, 374] width 22 height 82
click at [205, 377] on button "button" at bounding box center [201, 372] width 11 height 11
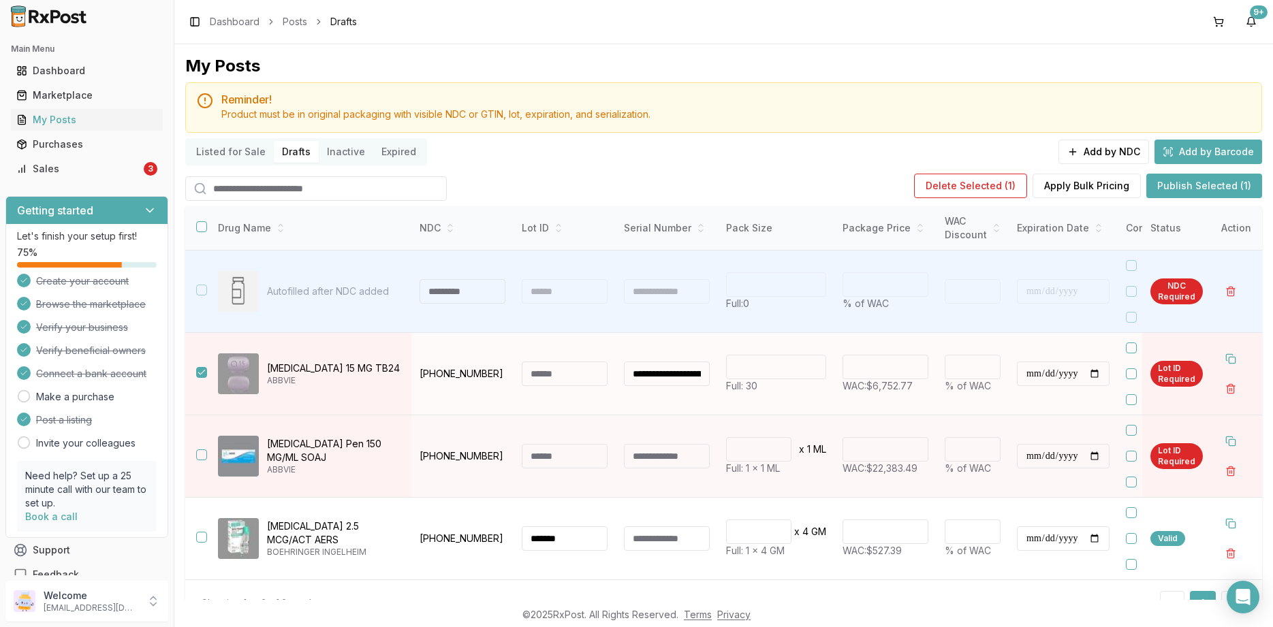
click at [784, 373] on input "number" at bounding box center [776, 367] width 100 height 25
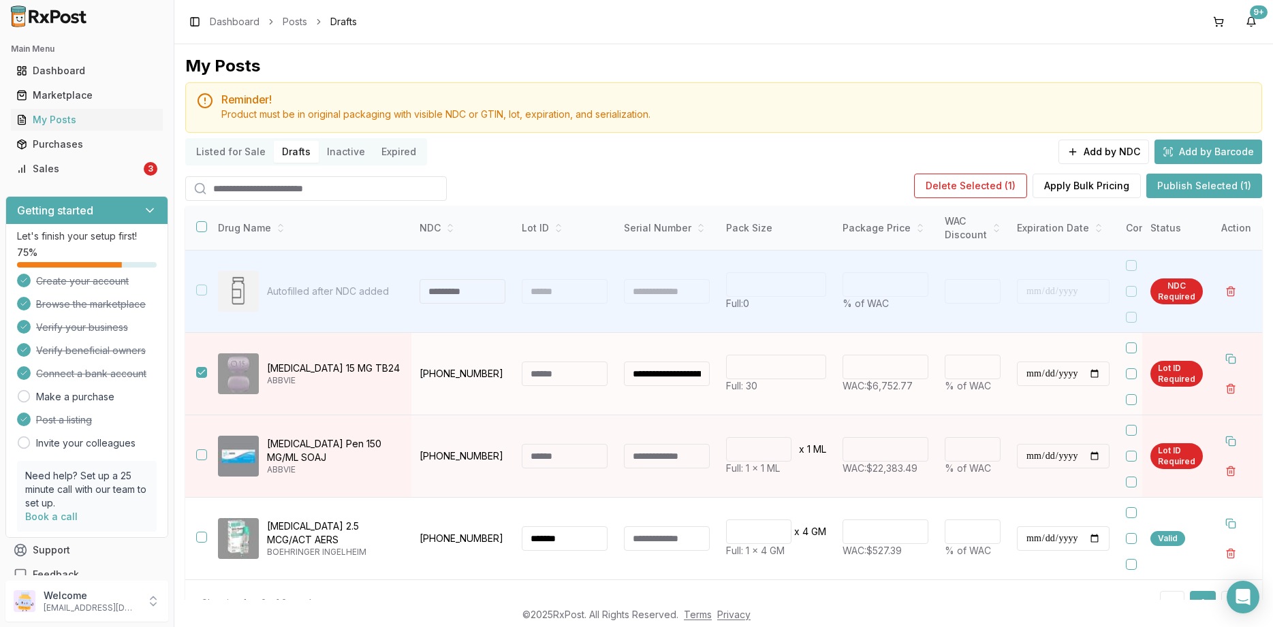
click at [784, 373] on input "number" at bounding box center [776, 367] width 100 height 25
type input "**"
click at [1237, 390] on button "button" at bounding box center [1230, 389] width 25 height 25
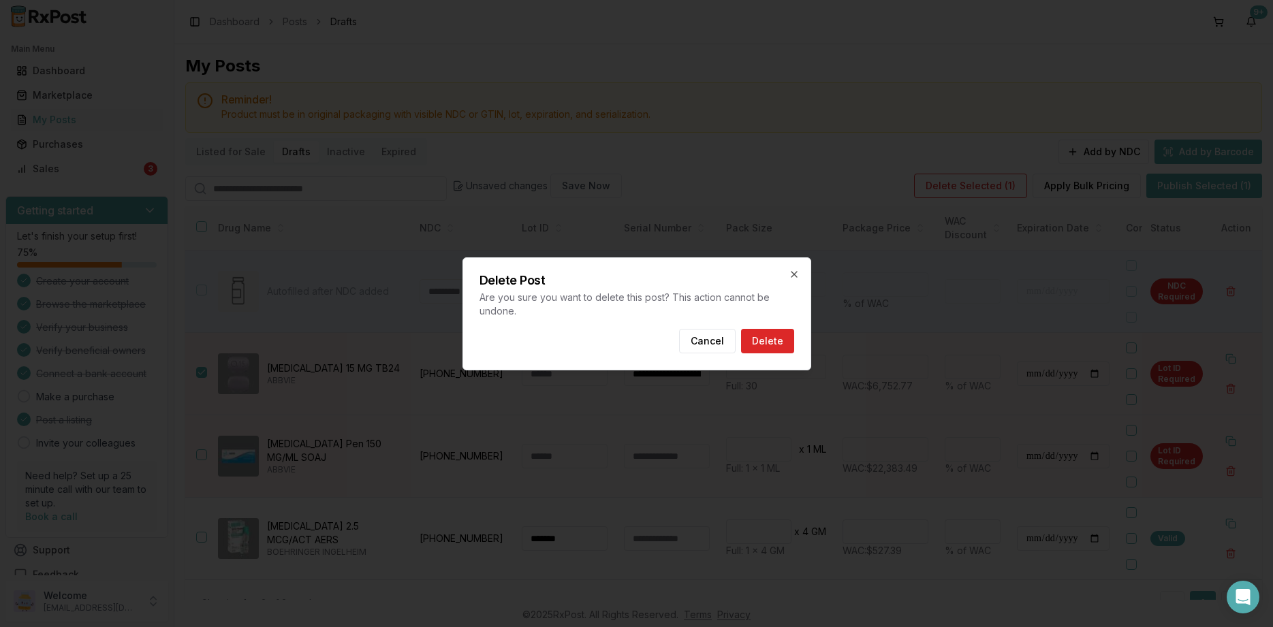
click at [797, 345] on div "Delete Post Are you sure you want to delete this post? This action cannot be un…" at bounding box center [636, 313] width 349 height 113
click at [789, 345] on button "Delete" at bounding box center [767, 341] width 53 height 25
